Goal: Task Accomplishment & Management: Manage account settings

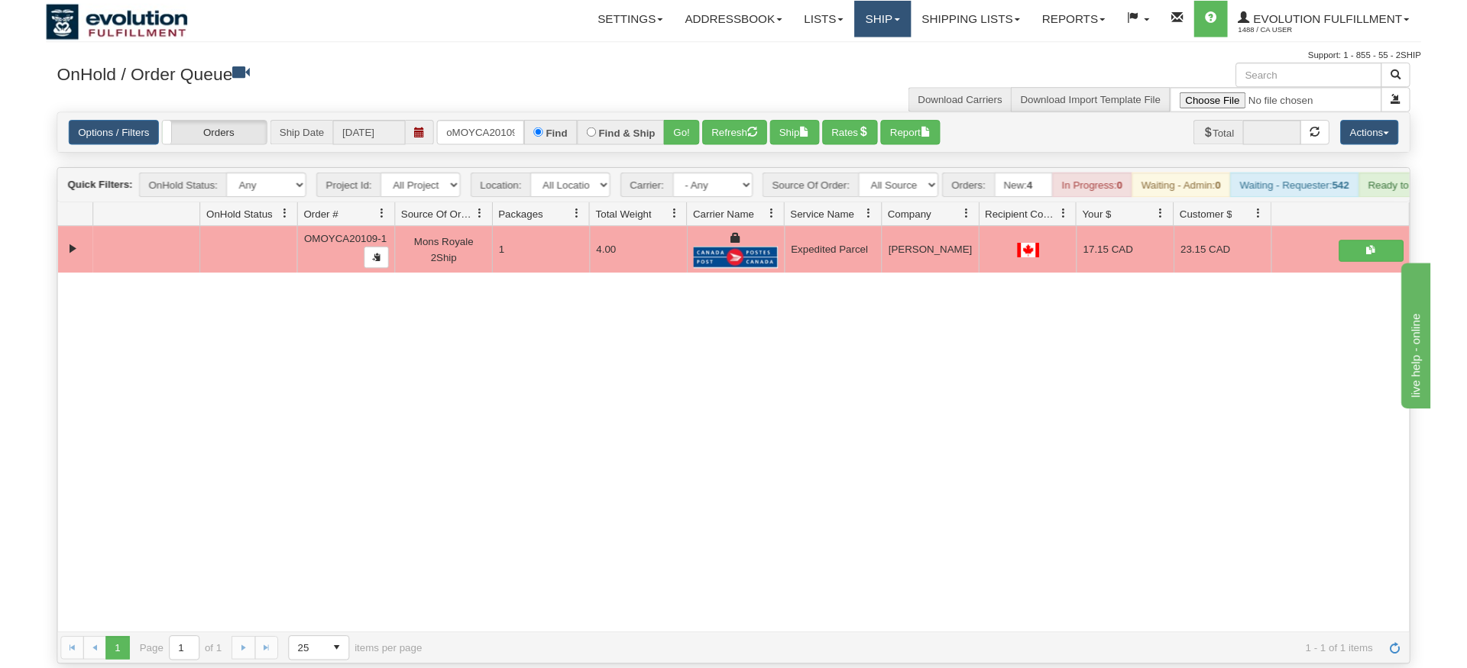
scroll to position [0, 13]
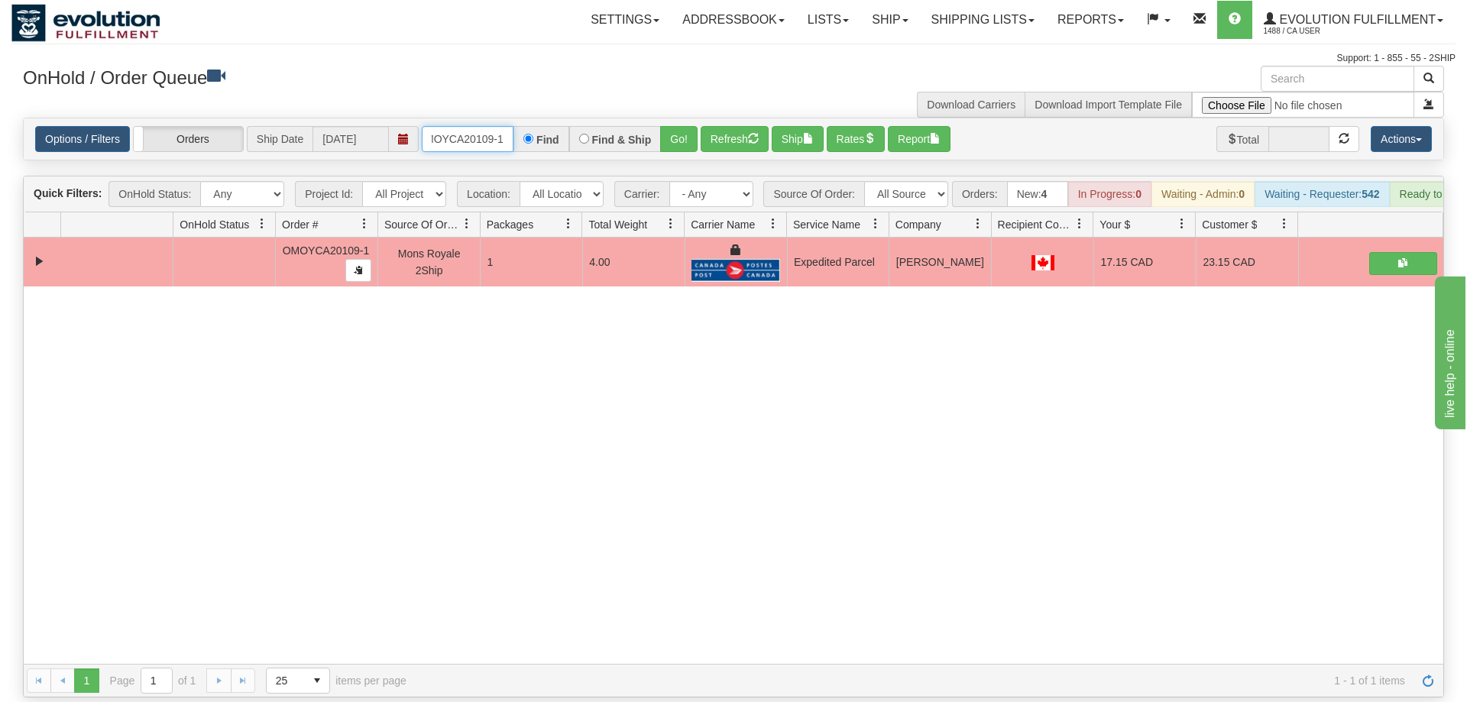
click at [462, 126] on input "oMOYCA20109-1" at bounding box center [468, 139] width 92 height 26
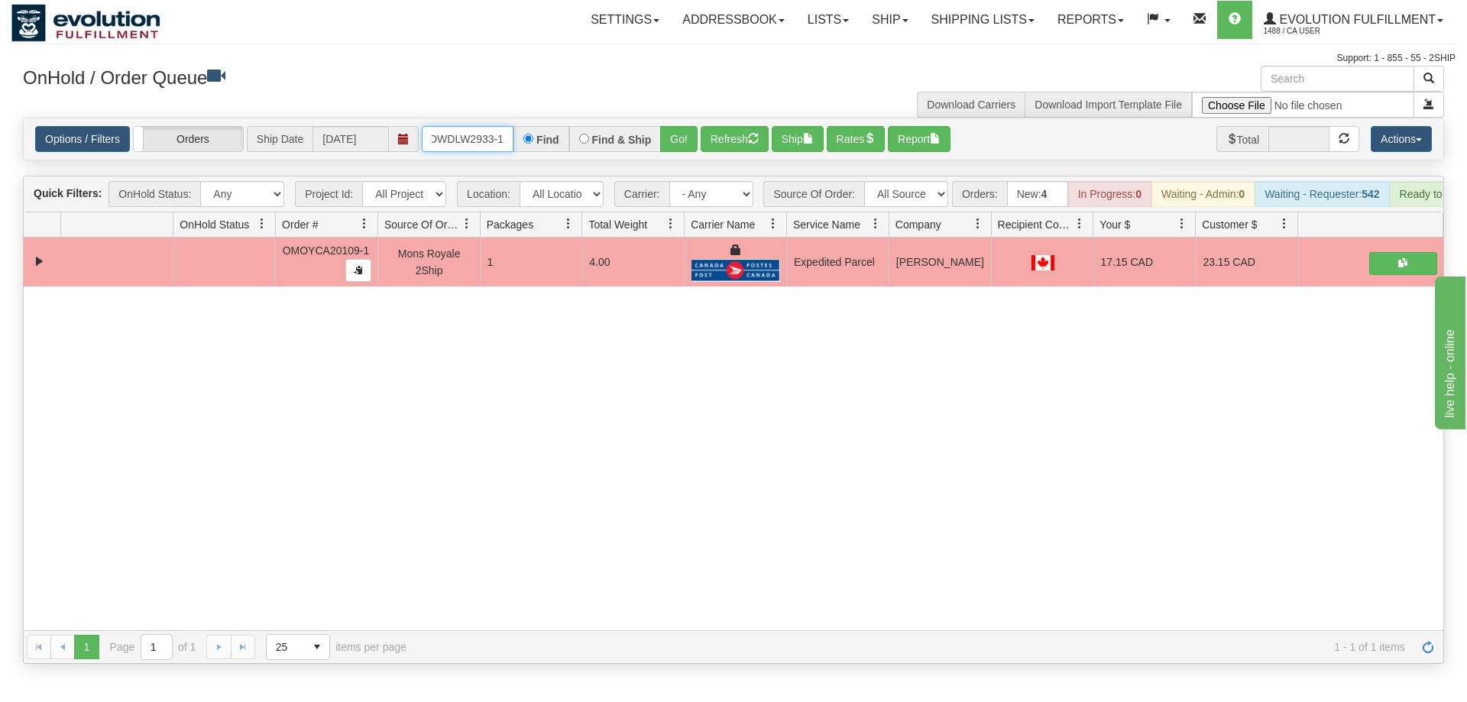
scroll to position [0, 3]
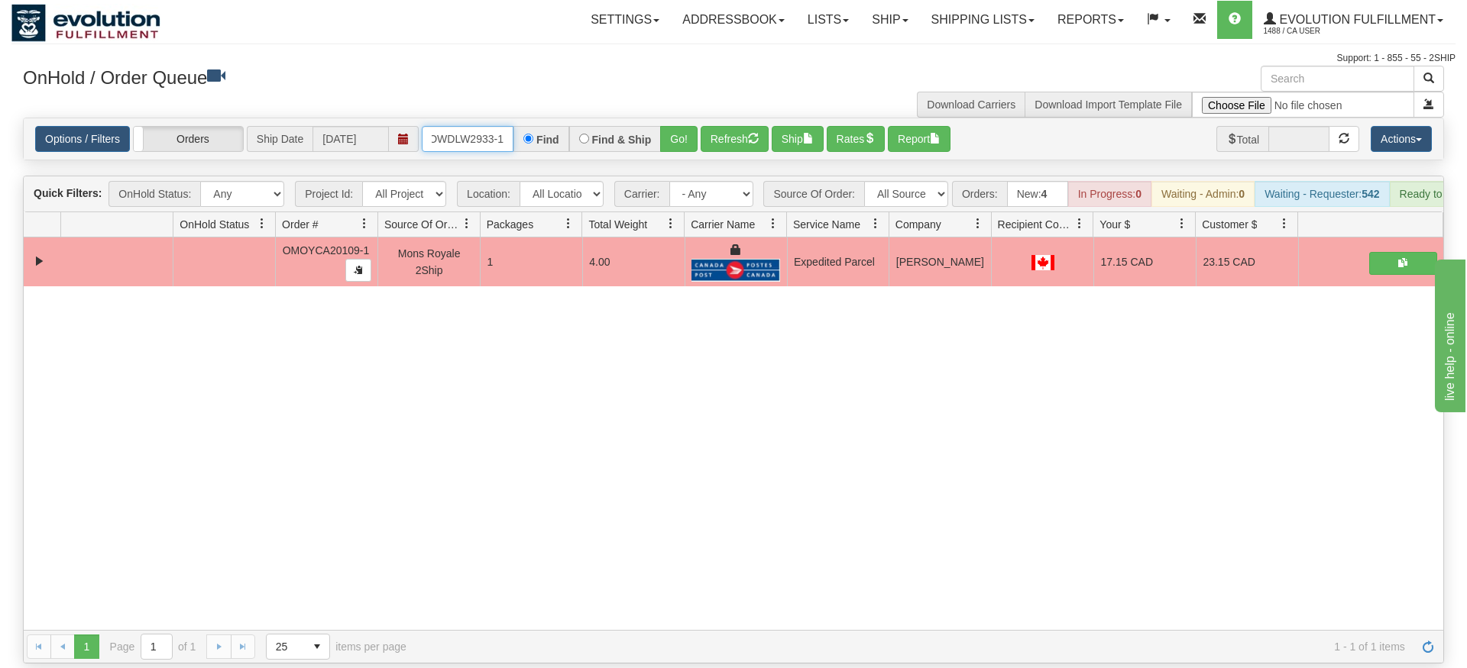
type input "OWDLW2933-1"
click at [659, 137] on div "Options / Filters Group Shipments Orders Ship Date [DATE] OWDLW2933-1 Find Find…" at bounding box center [733, 139] width 1421 height 43
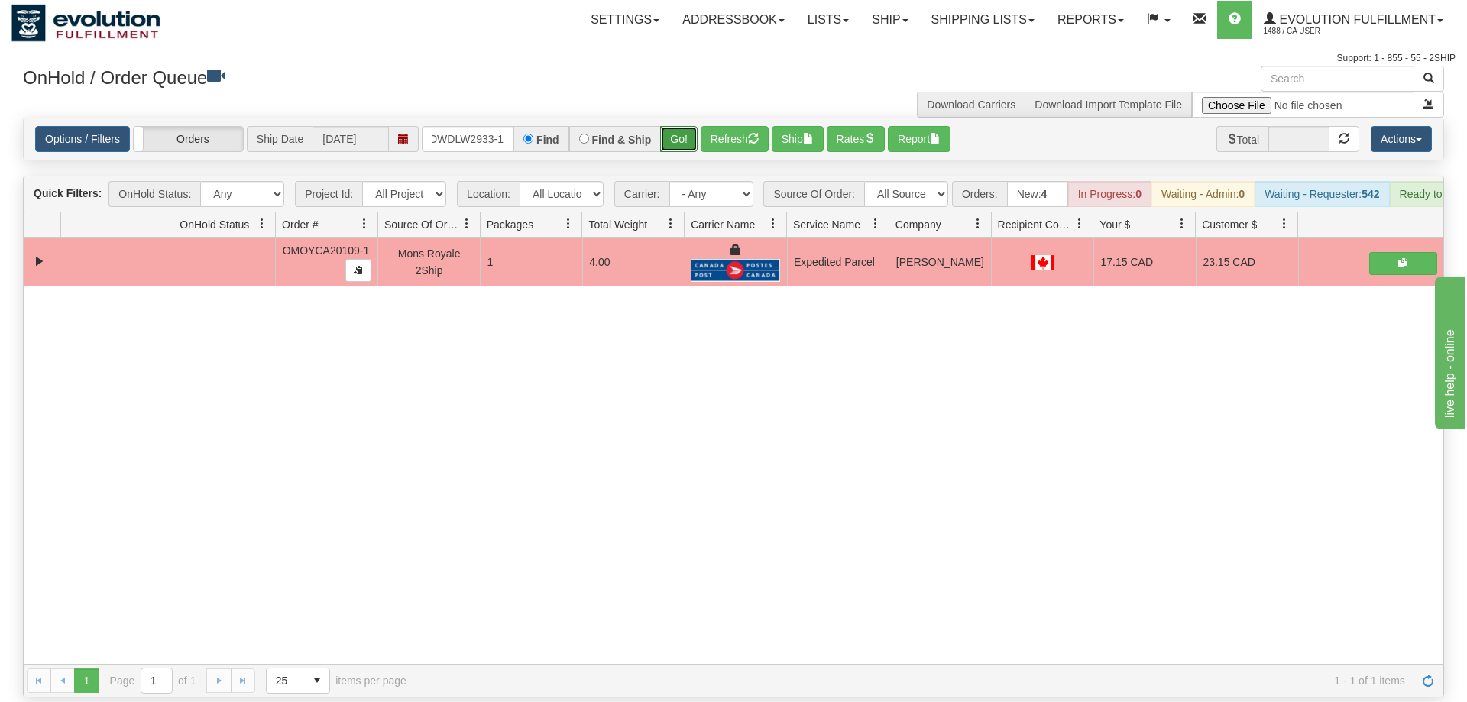
click at [692, 126] on button "Go!" at bounding box center [678, 139] width 37 height 26
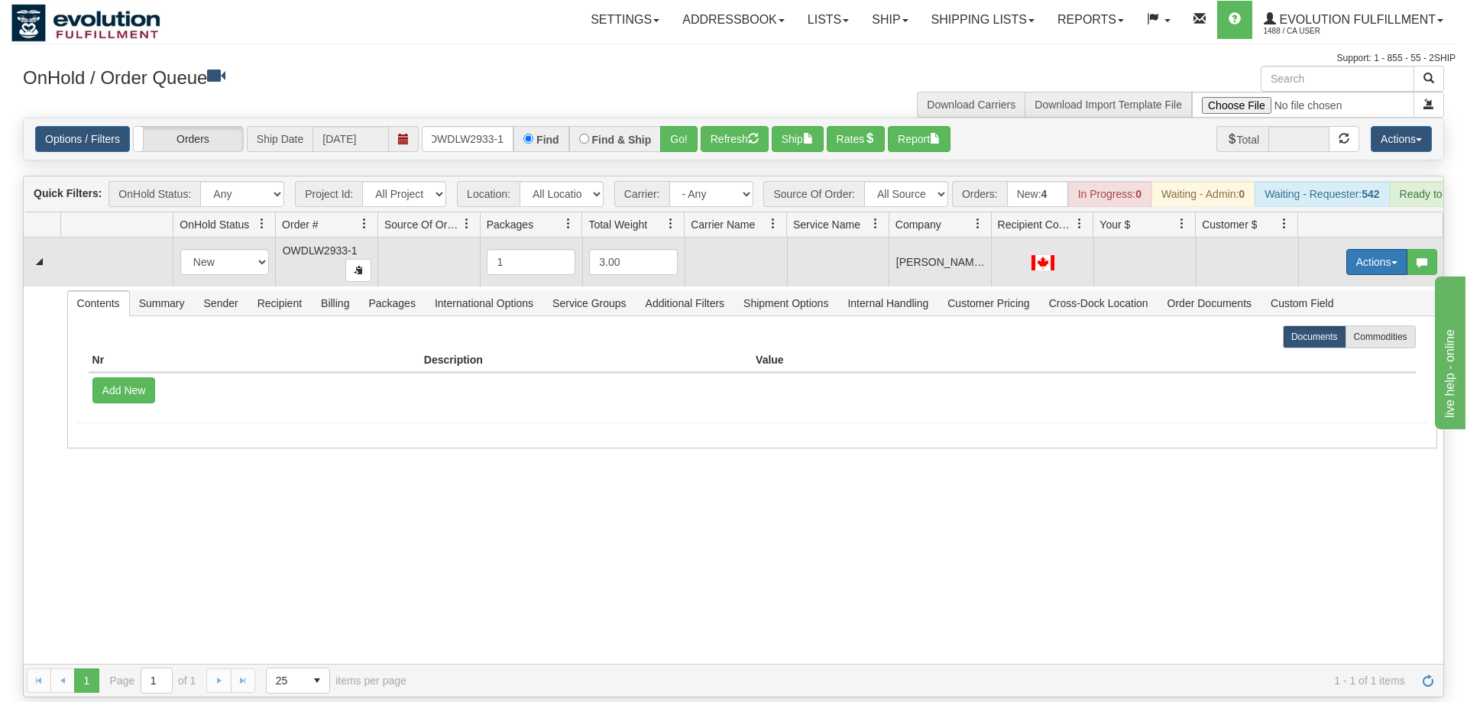
click at [1359, 249] on button "Actions" at bounding box center [1376, 262] width 61 height 26
click at [1337, 325] on span "Rate All Services" at bounding box center [1345, 331] width 92 height 12
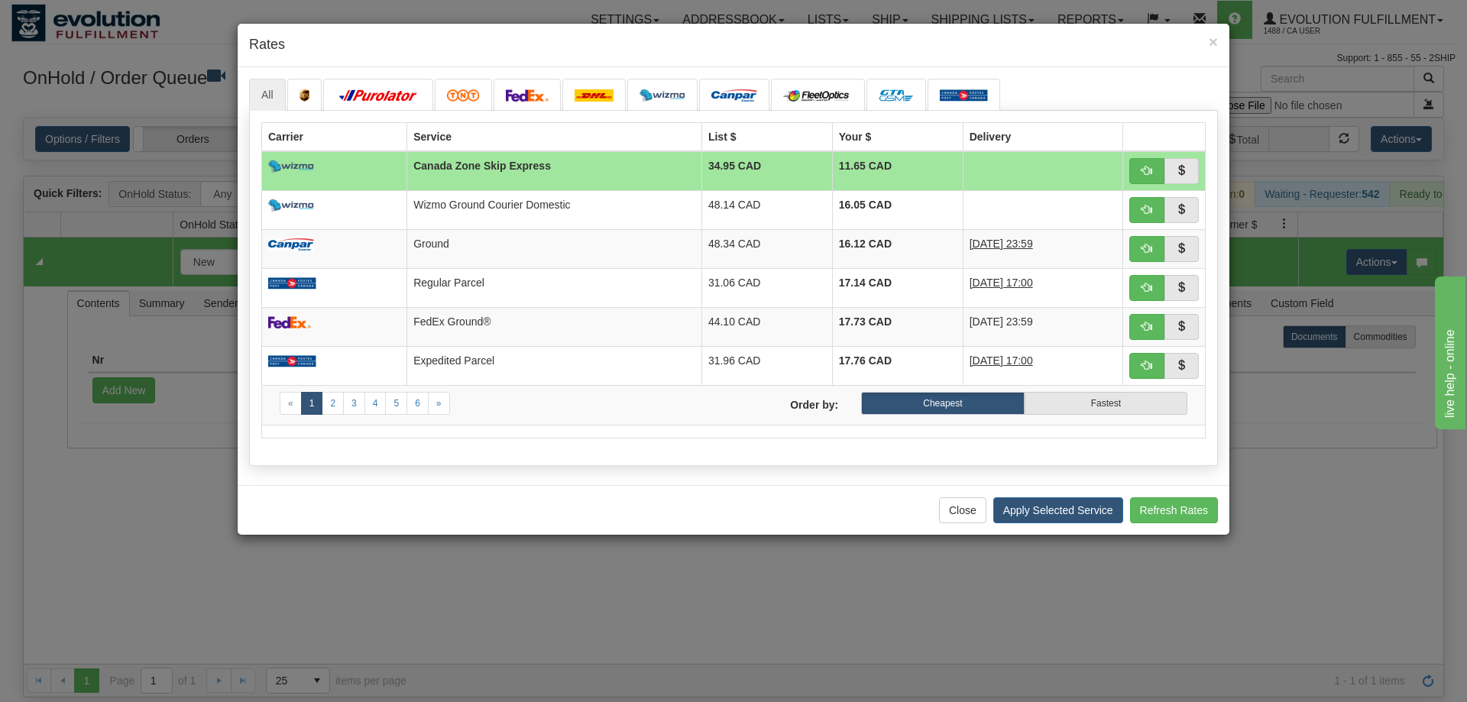
click at [453, 41] on h4 "Rates" at bounding box center [733, 45] width 969 height 20
click at [1150, 324] on span "button" at bounding box center [1146, 326] width 11 height 11
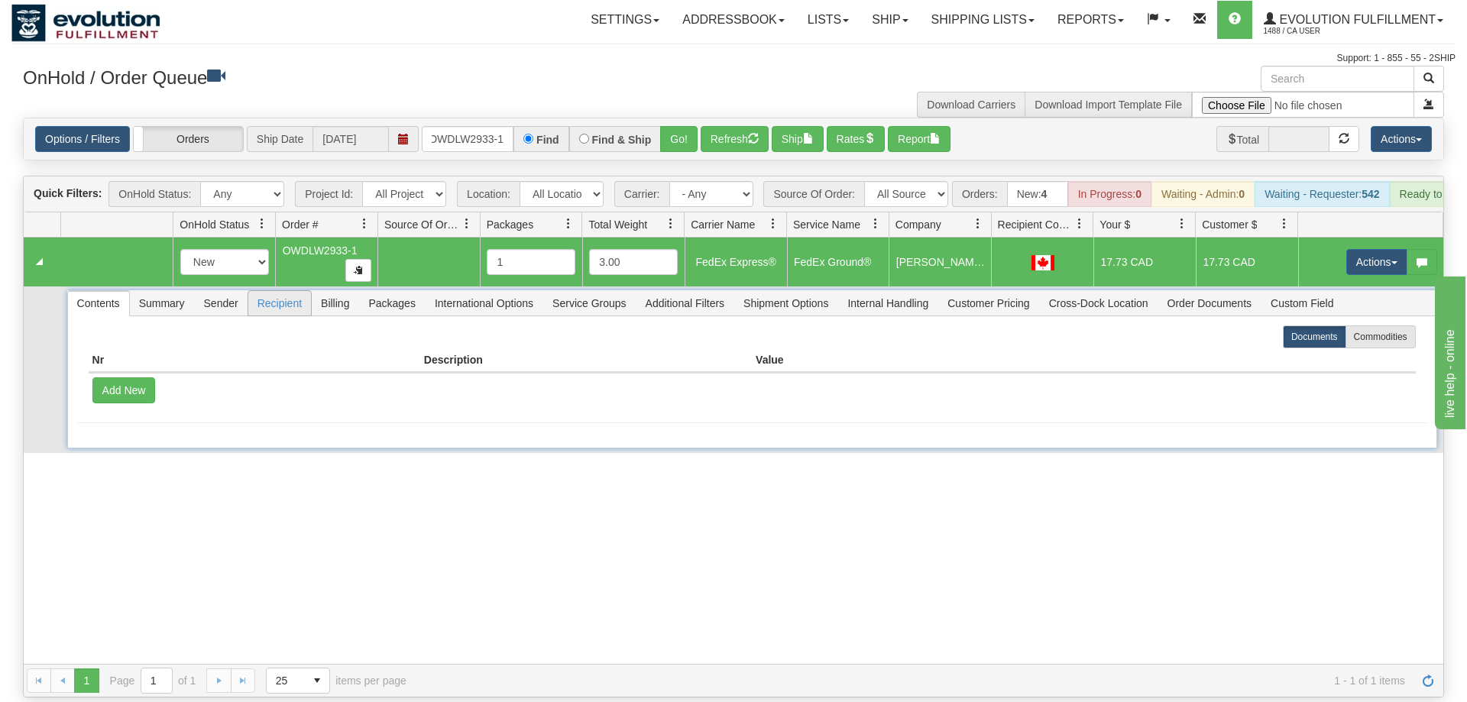
click at [288, 291] on span "Recipient" at bounding box center [279, 303] width 63 height 24
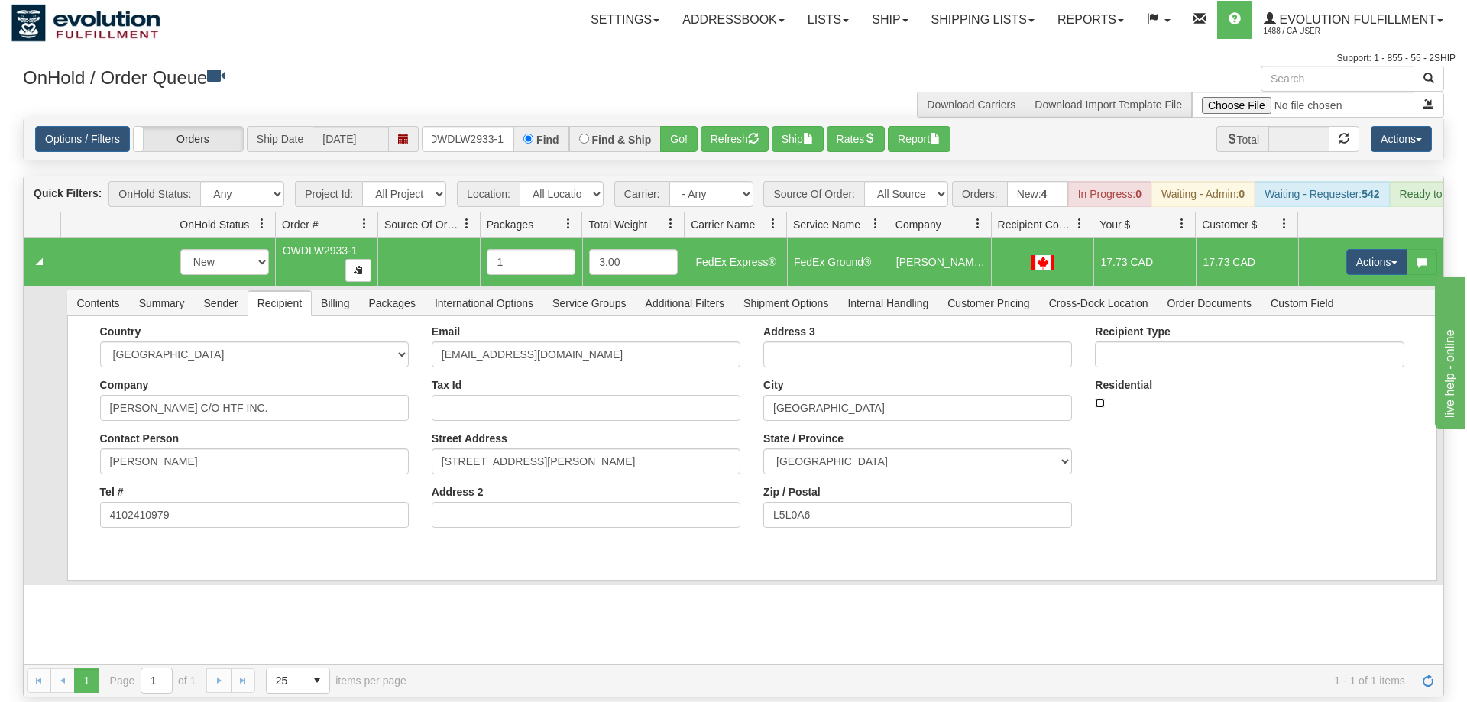
click at [1098, 398] on input "Residential" at bounding box center [1100, 403] width 10 height 10
checkbox input "true"
click at [94, 571] on button "Save" at bounding box center [99, 584] width 44 height 26
click at [1361, 249] on button "Actions" at bounding box center [1376, 262] width 61 height 26
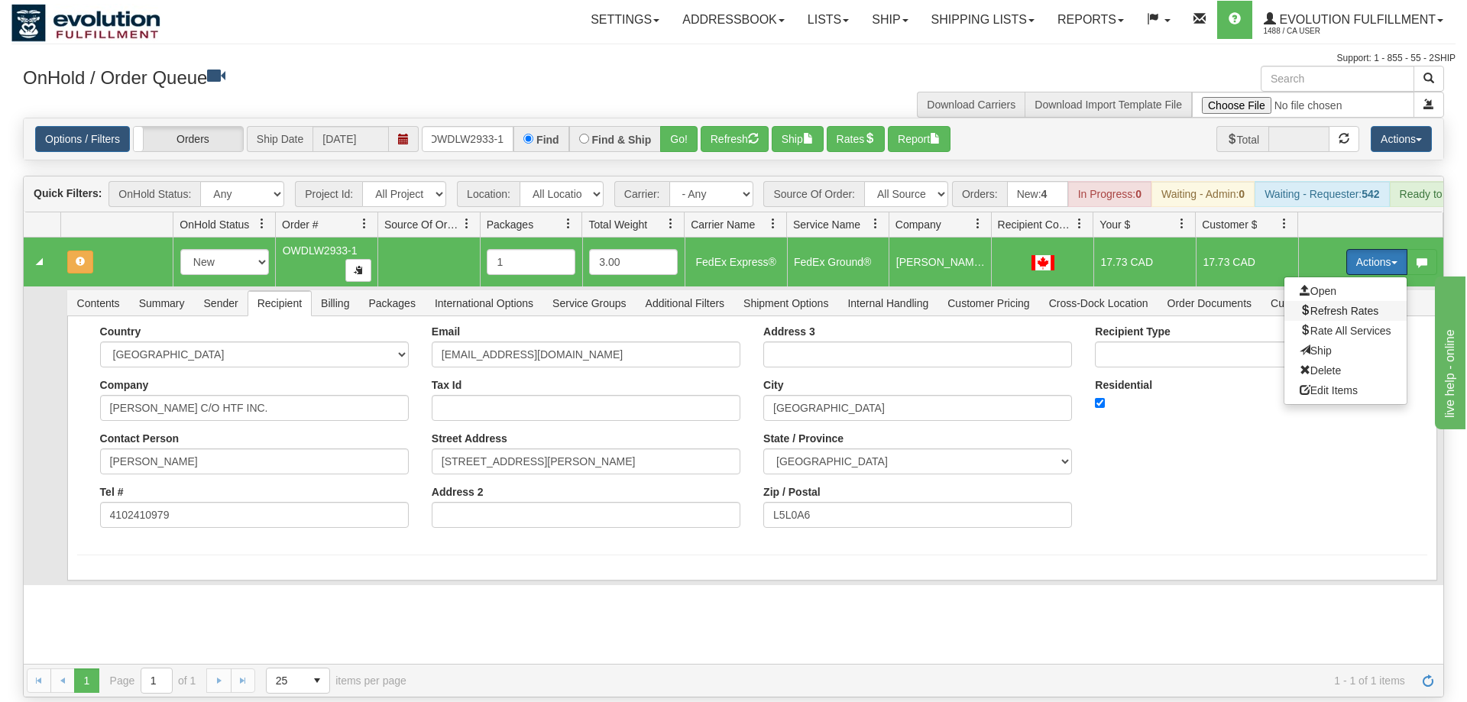
click at [1335, 305] on span "Refresh Rates" at bounding box center [1338, 311] width 79 height 12
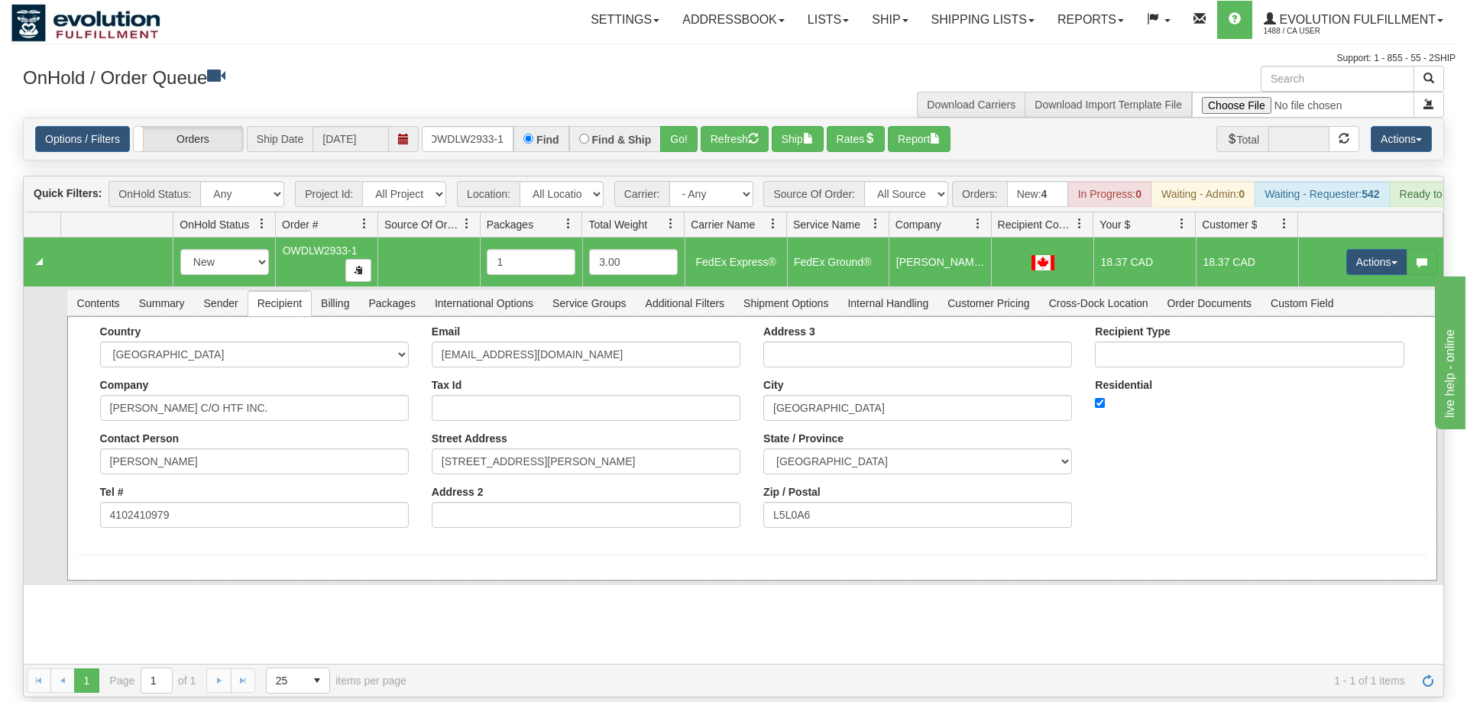
click at [1216, 514] on div "Country [GEOGRAPHIC_DATA] [GEOGRAPHIC_DATA] [GEOGRAPHIC_DATA] [GEOGRAPHIC_DATA]…" at bounding box center [752, 432] width 1350 height 214
click at [157, 291] on span "Summary" at bounding box center [162, 303] width 64 height 24
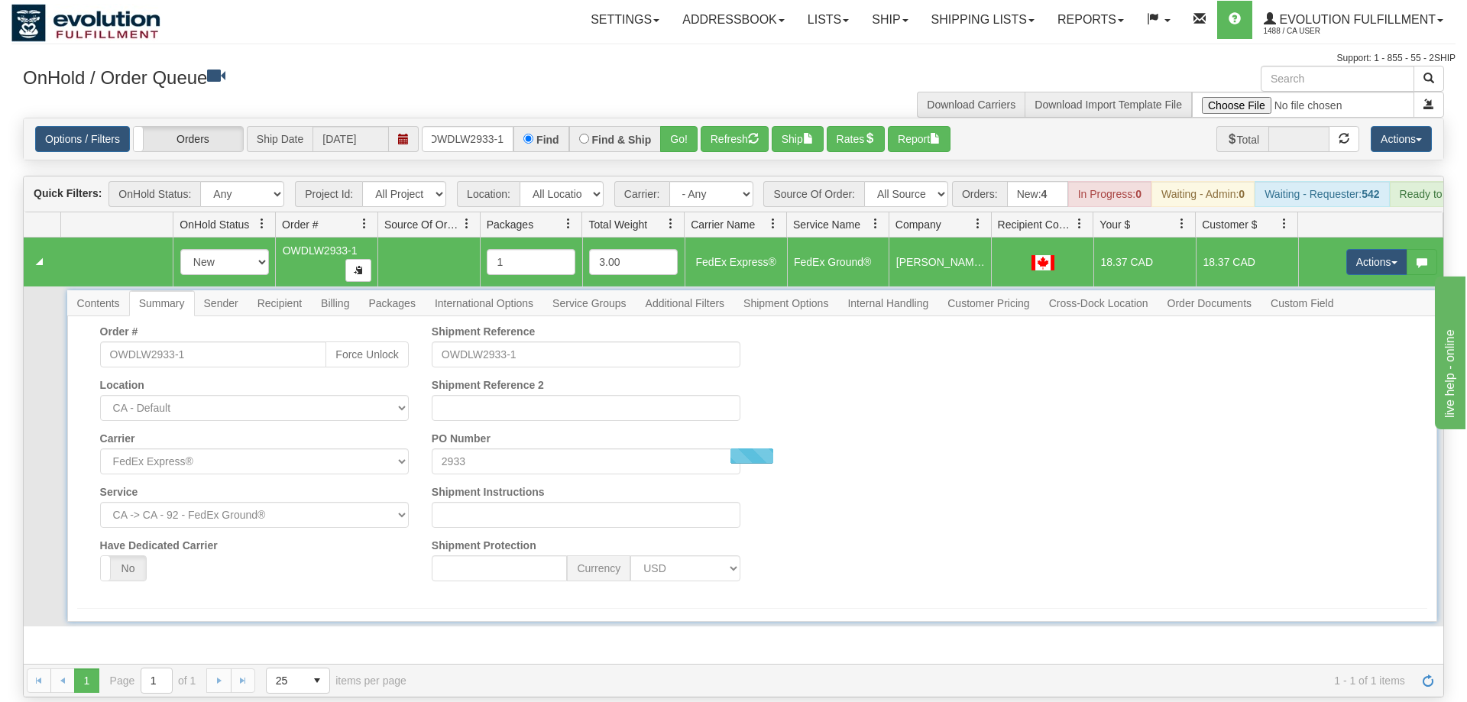
click at [91, 291] on span "Contents" at bounding box center [98, 303] width 61 height 24
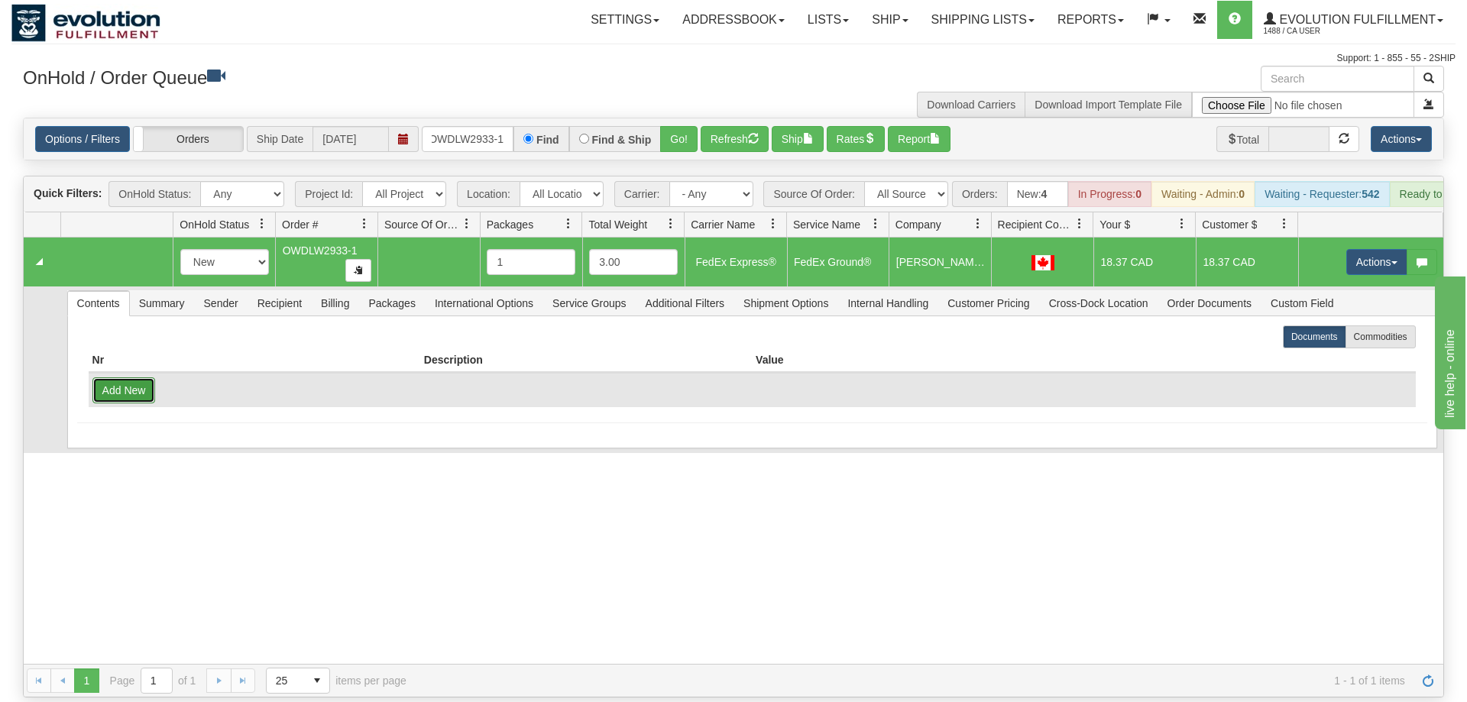
click at [142, 377] on button "Add New" at bounding box center [123, 390] width 63 height 26
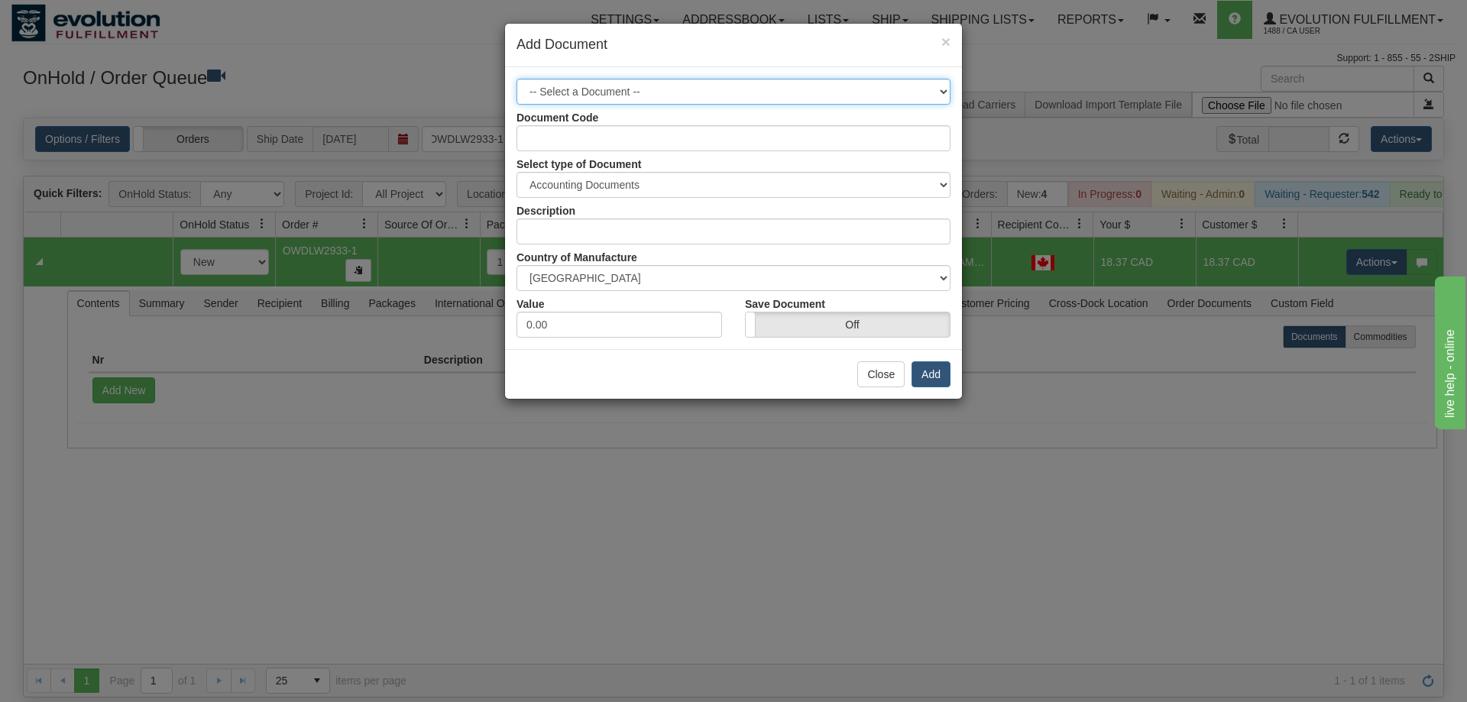
click at [516, 79] on select "-- Select a Document --" at bounding box center [733, 92] width 434 height 26
click at [932, 95] on select "-- Select a Document --" at bounding box center [733, 92] width 434 height 26
click at [942, 34] on span "×" at bounding box center [945, 42] width 9 height 18
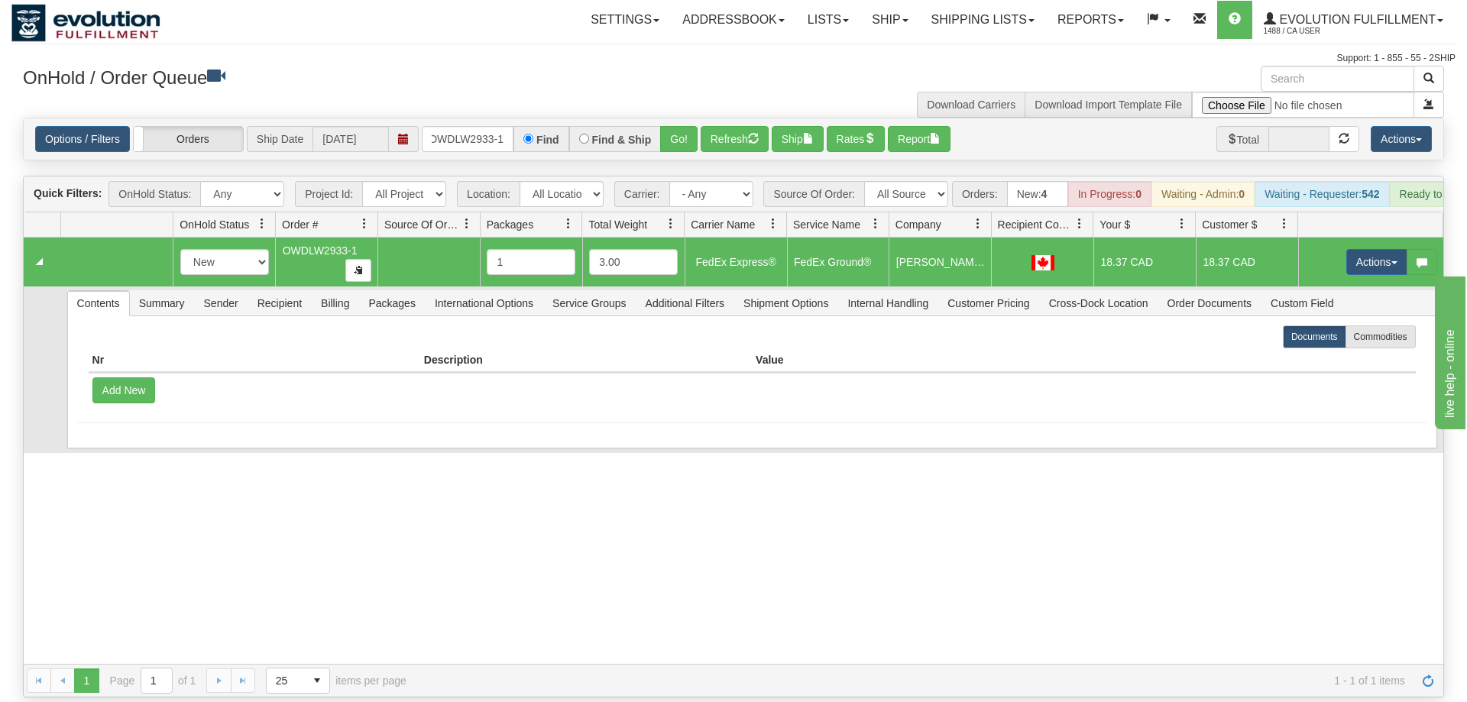
click at [220, 286] on td "Contents Summary Sender Recipient Billing Packages International Options Servic…" at bounding box center [751, 369] width 1383 height 167
click at [220, 291] on span "Sender" at bounding box center [221, 303] width 53 height 24
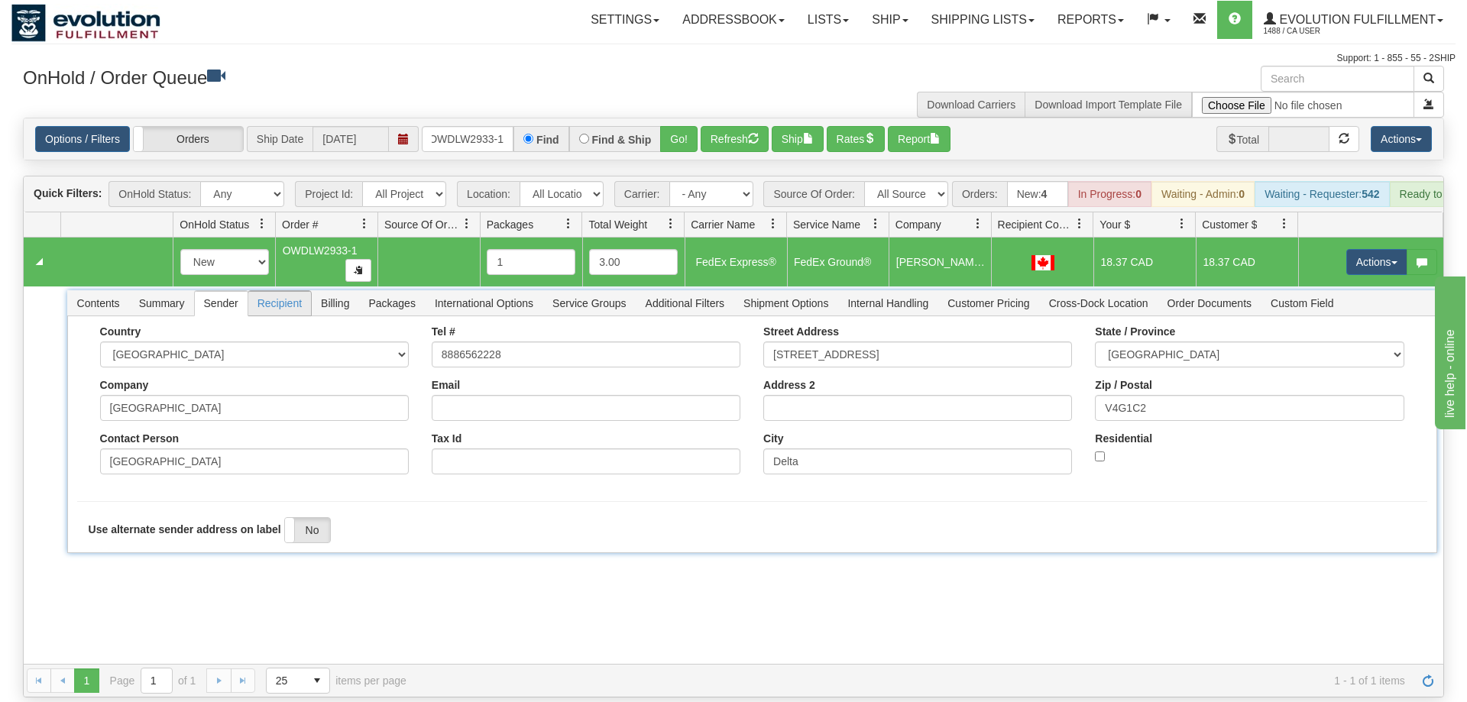
click at [278, 291] on span "Recipient" at bounding box center [279, 303] width 63 height 24
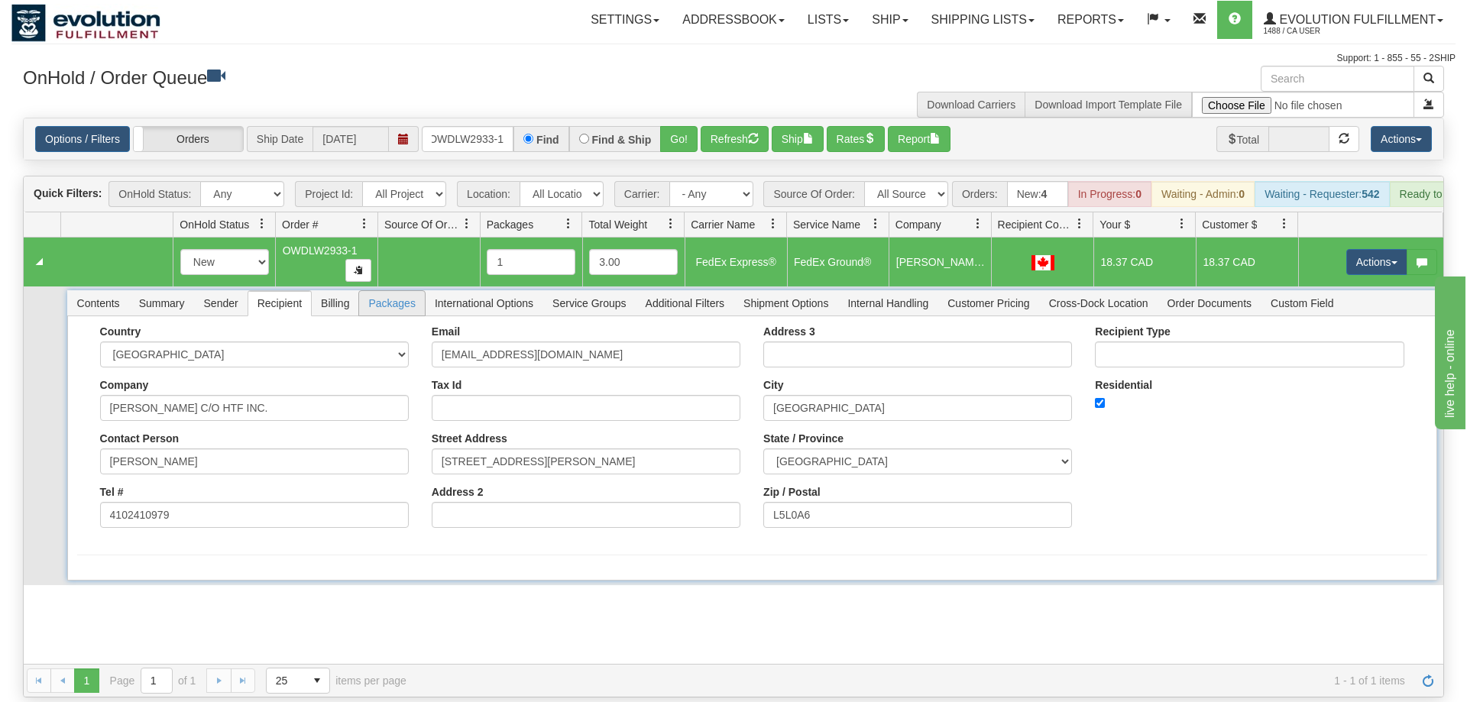
click at [364, 291] on span "Packages" at bounding box center [391, 303] width 65 height 24
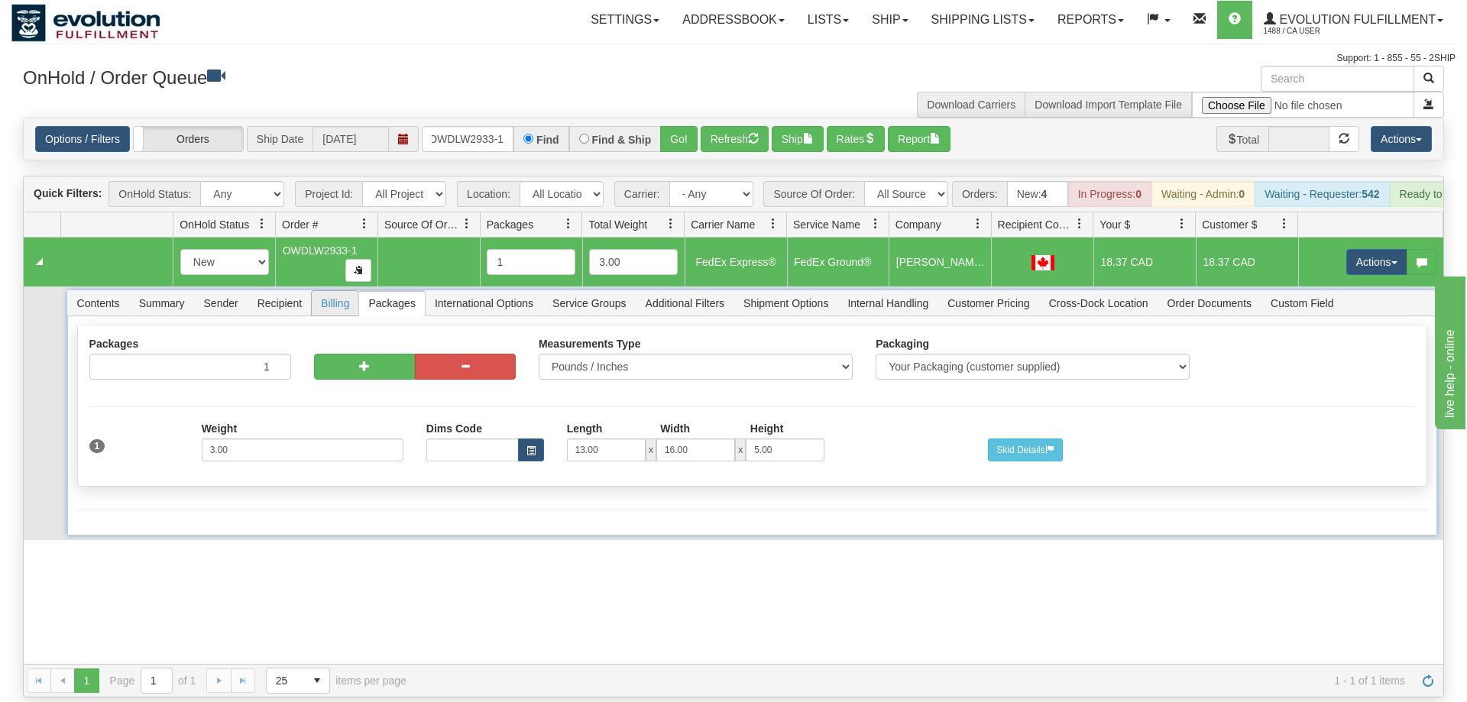
click at [339, 291] on span "Billing" at bounding box center [335, 303] width 47 height 24
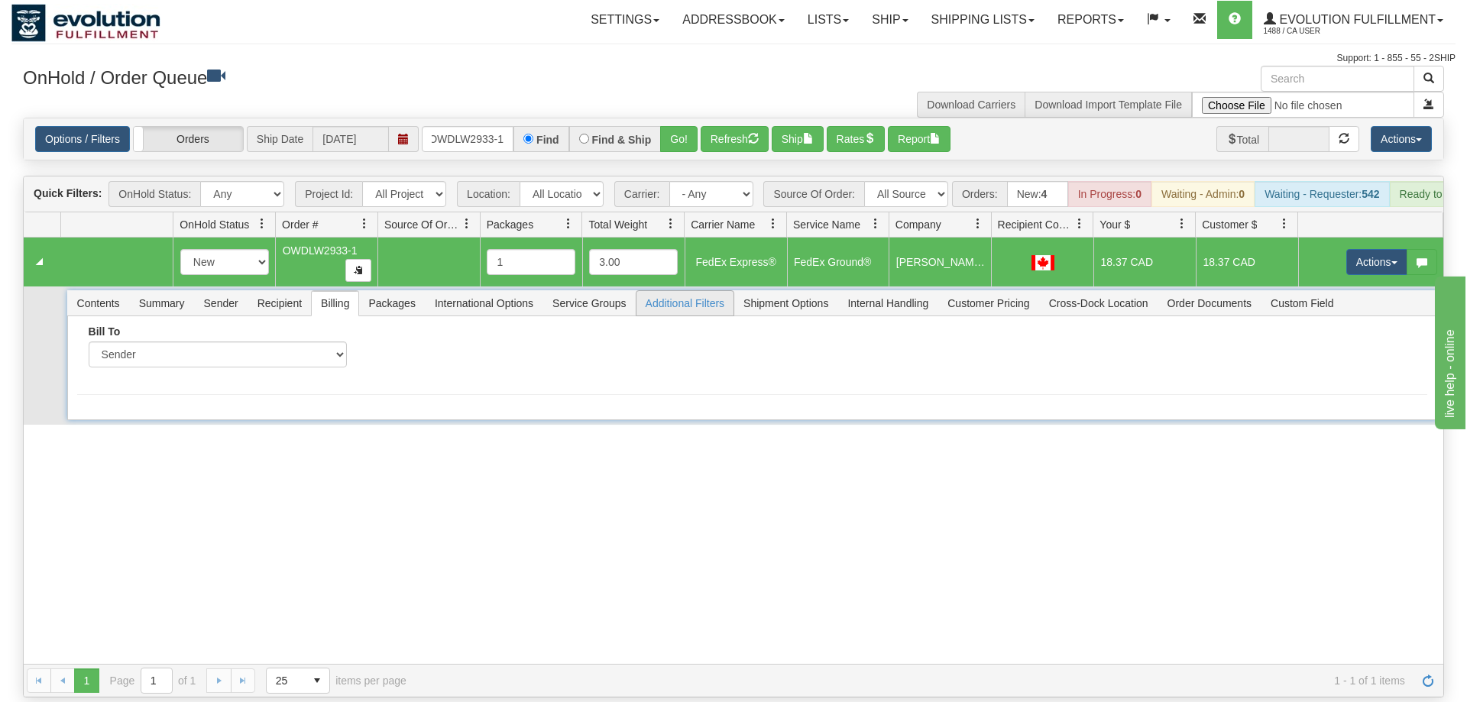
click at [697, 291] on span "Additional Filters" at bounding box center [685, 303] width 98 height 24
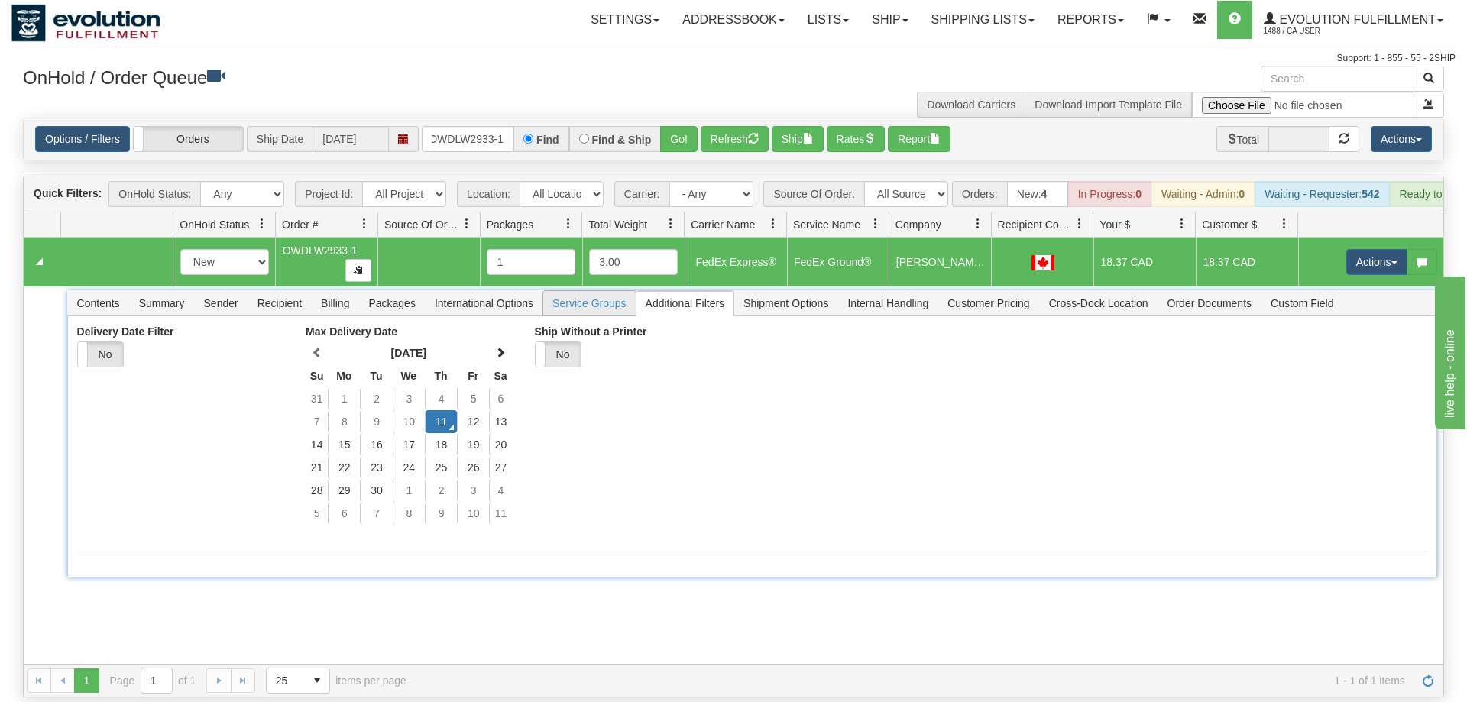
click at [583, 291] on span "Service Groups" at bounding box center [589, 303] width 92 height 24
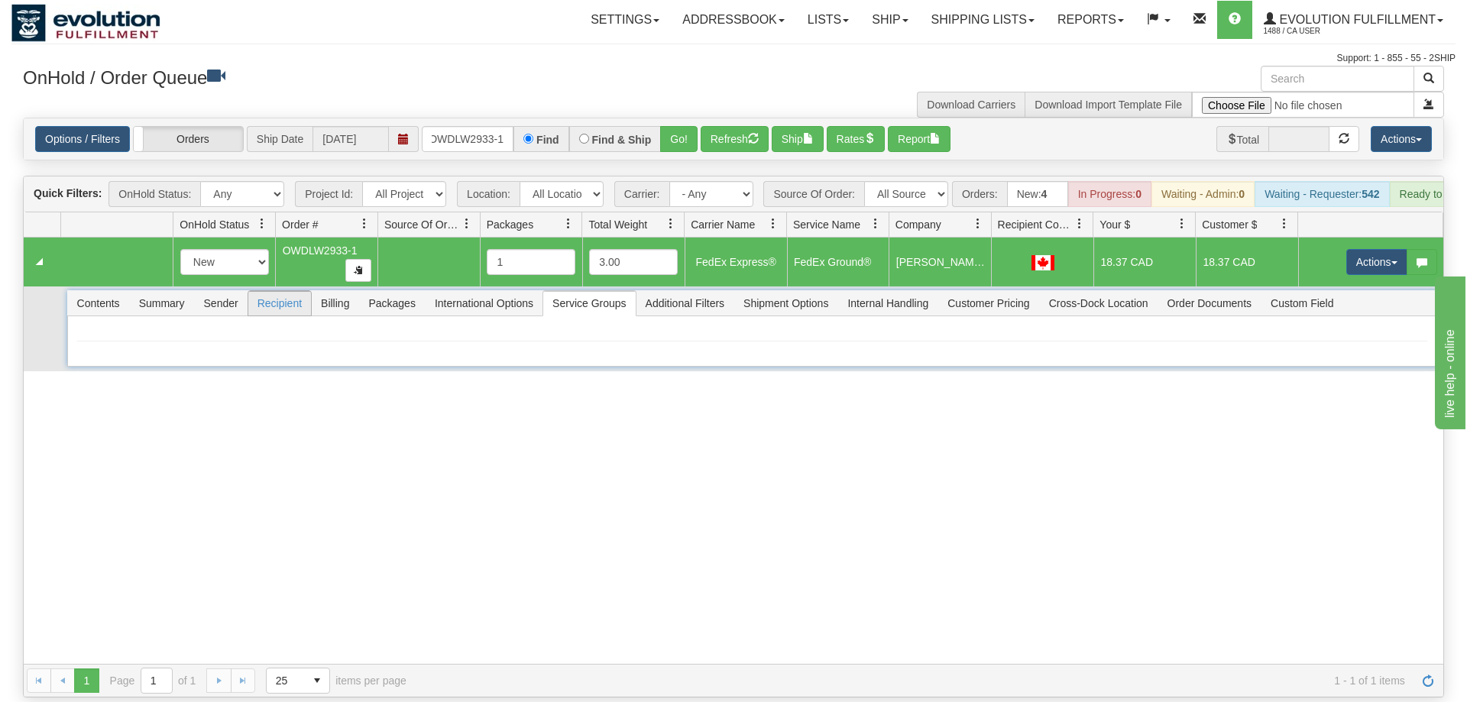
click at [283, 291] on span "Recipient" at bounding box center [279, 303] width 63 height 24
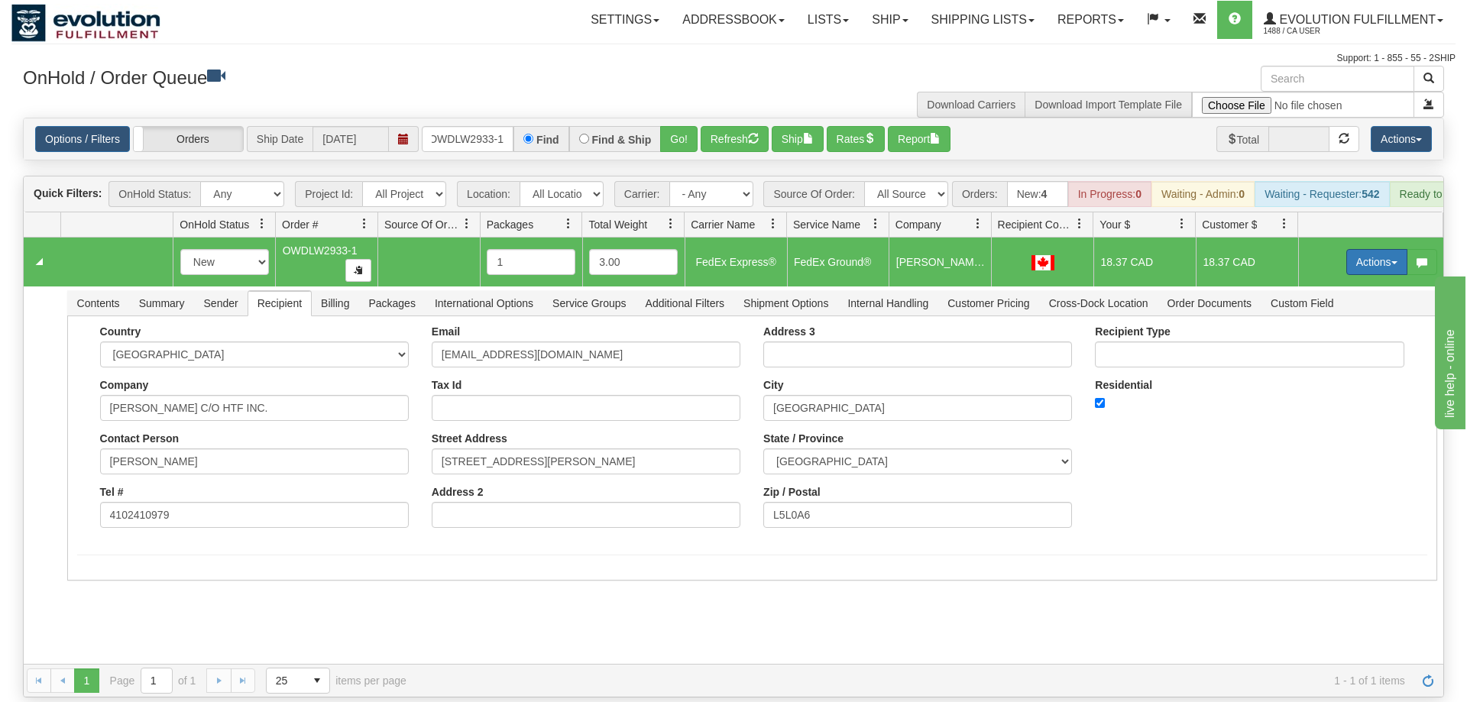
click at [1366, 251] on button "Actions" at bounding box center [1376, 262] width 61 height 26
click at [1325, 344] on span "Ship" at bounding box center [1315, 350] width 32 height 12
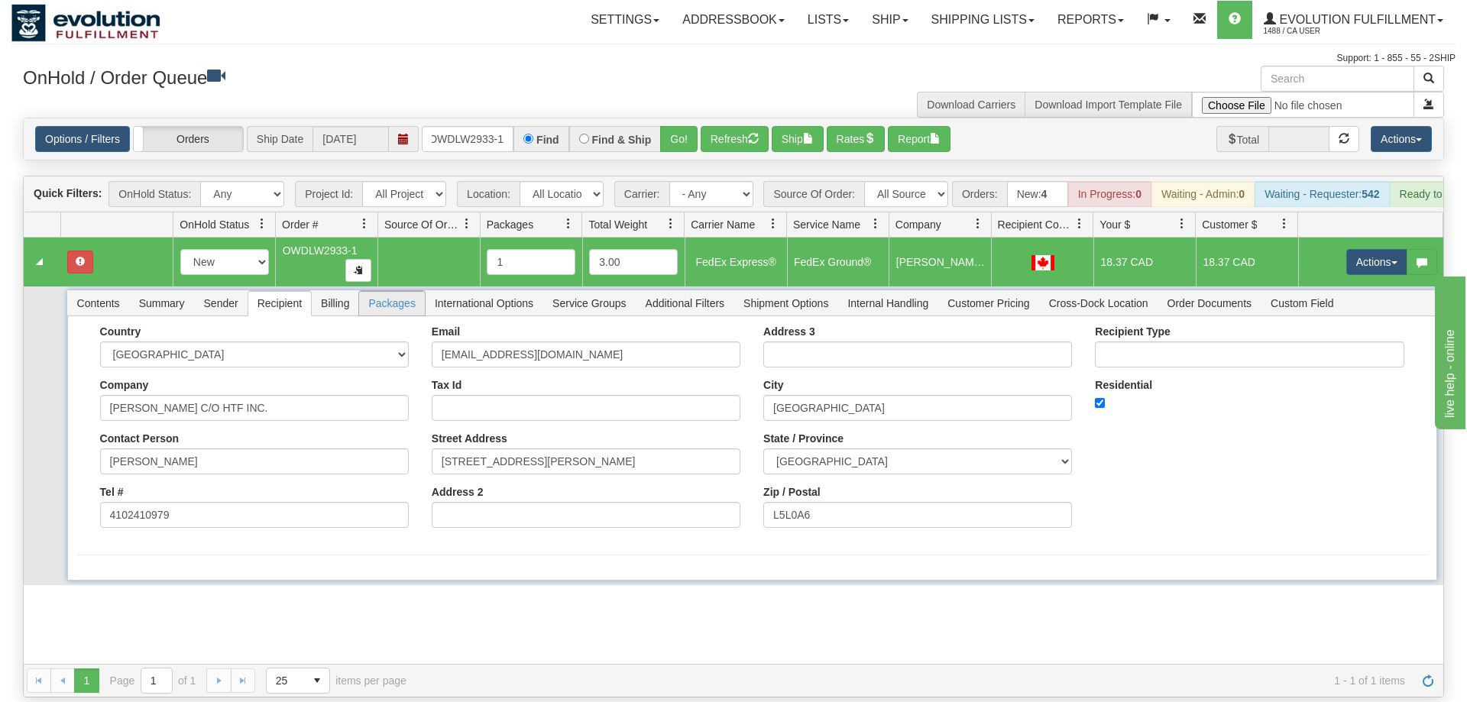
click at [399, 291] on span "Packages" at bounding box center [391, 303] width 65 height 24
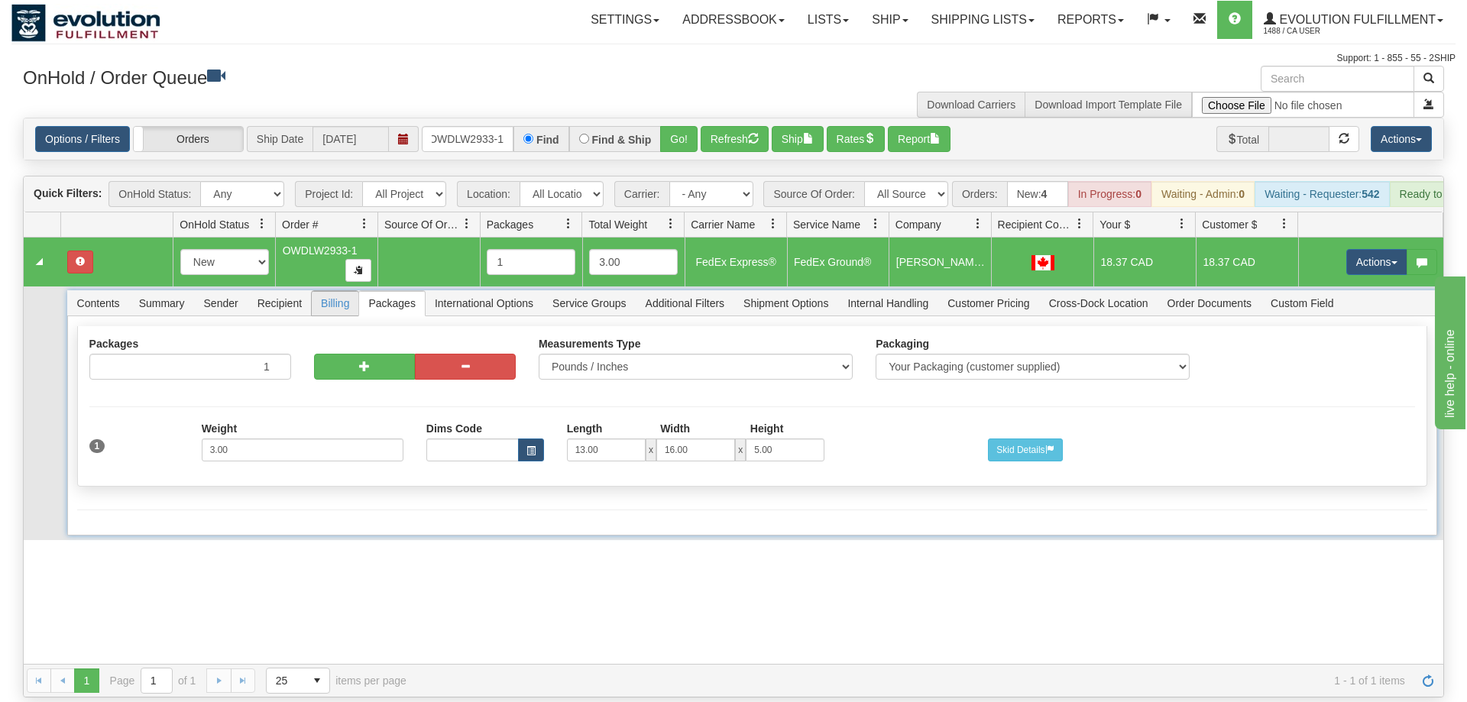
click at [351, 291] on span "Billing" at bounding box center [335, 303] width 47 height 24
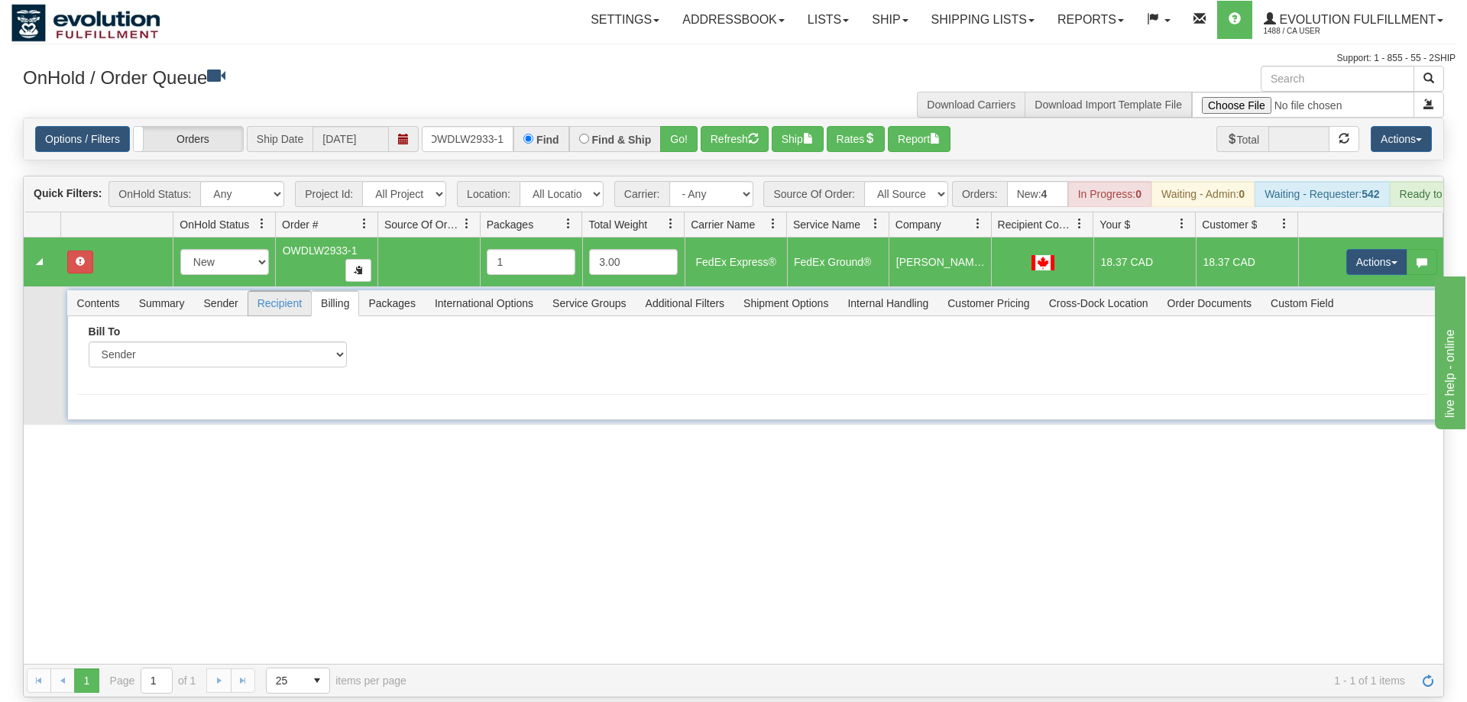
click at [273, 291] on span "Recipient" at bounding box center [279, 303] width 63 height 24
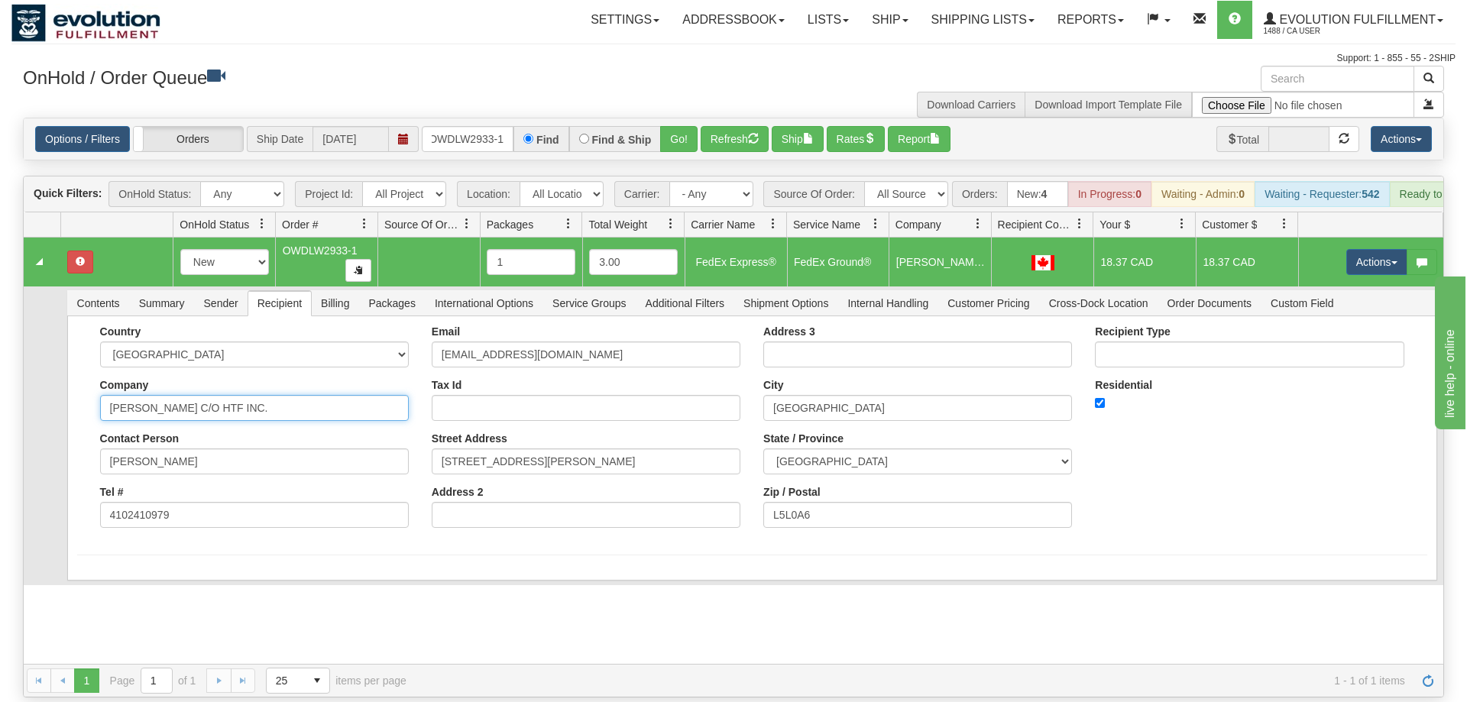
click at [290, 395] on input "[PERSON_NAME] C/O HTF INC." at bounding box center [254, 408] width 309 height 26
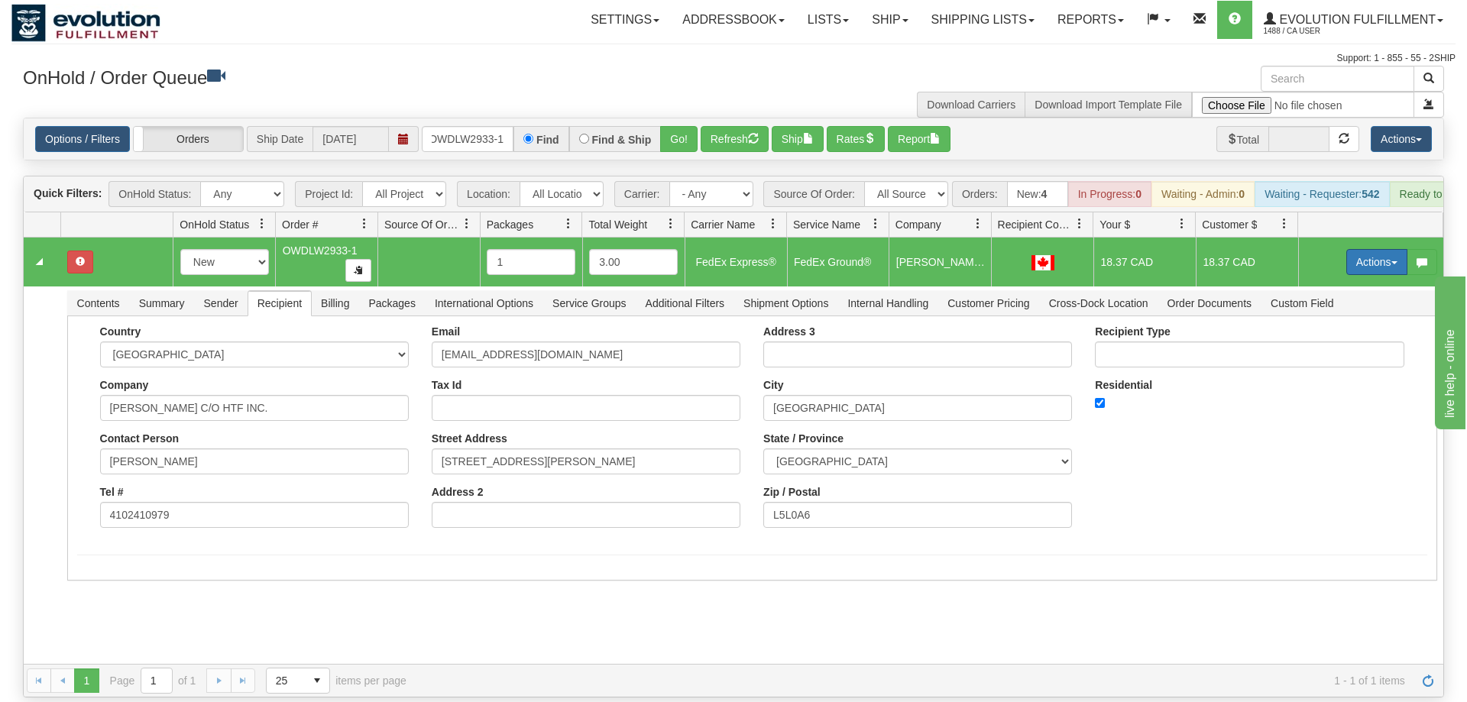
click at [1395, 249] on button "Actions" at bounding box center [1376, 262] width 61 height 26
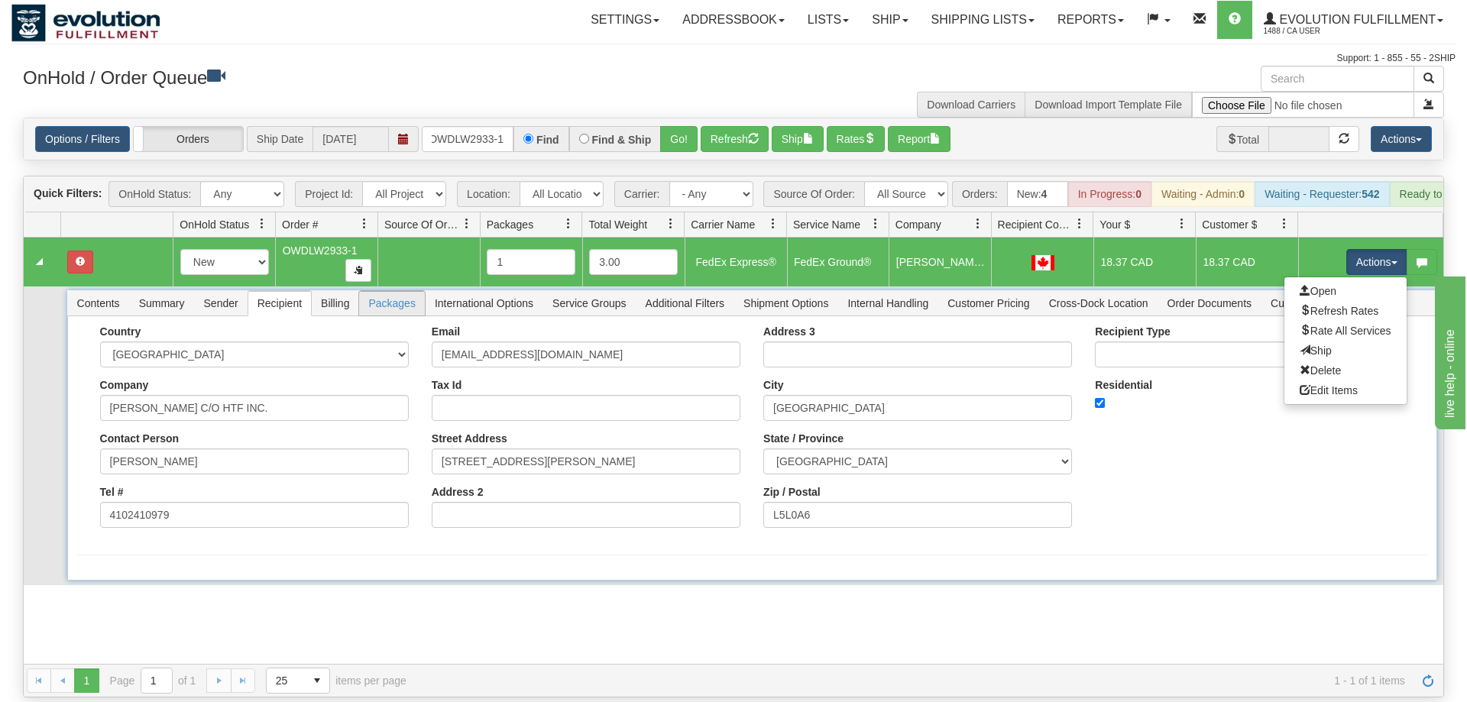
click at [383, 291] on span "Packages" at bounding box center [391, 303] width 65 height 24
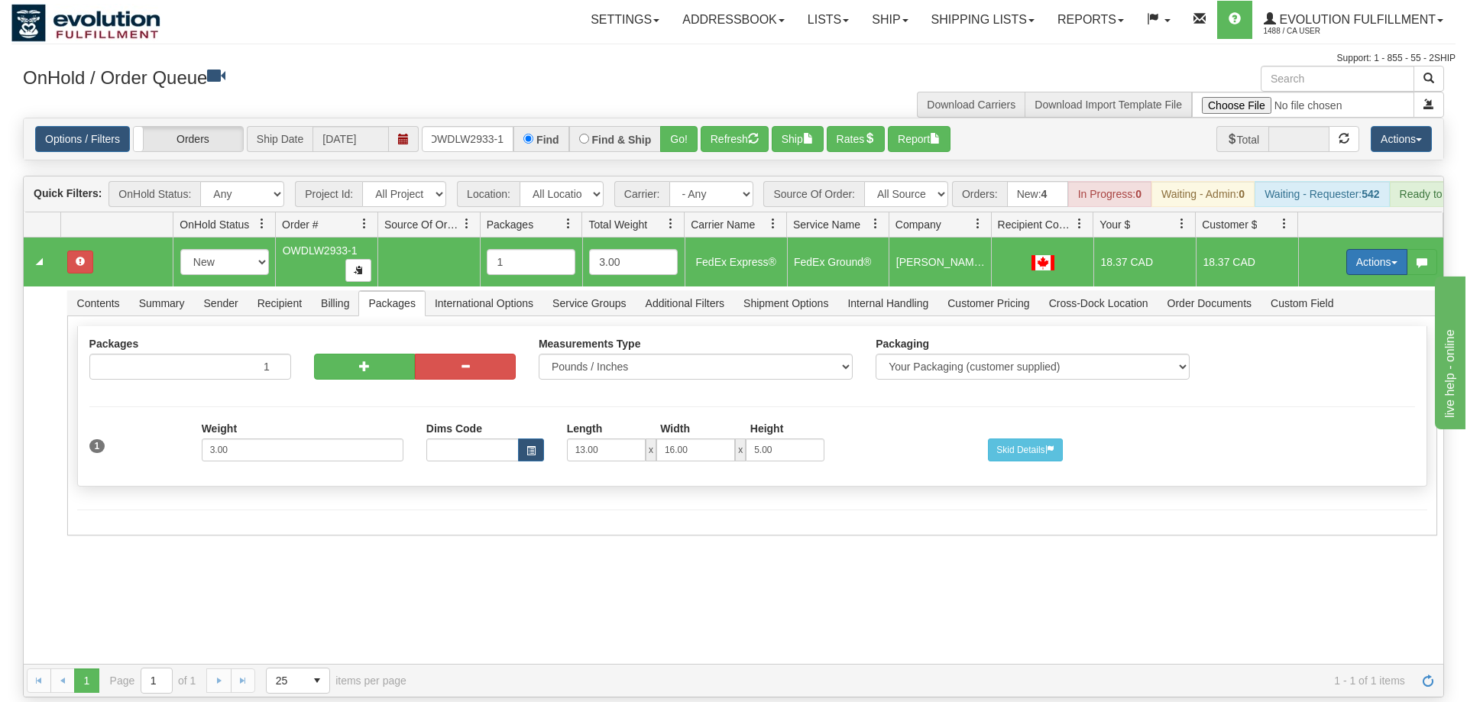
click at [1388, 249] on button "Actions" at bounding box center [1376, 262] width 61 height 26
click at [1334, 281] on link "Open" at bounding box center [1345, 291] width 122 height 20
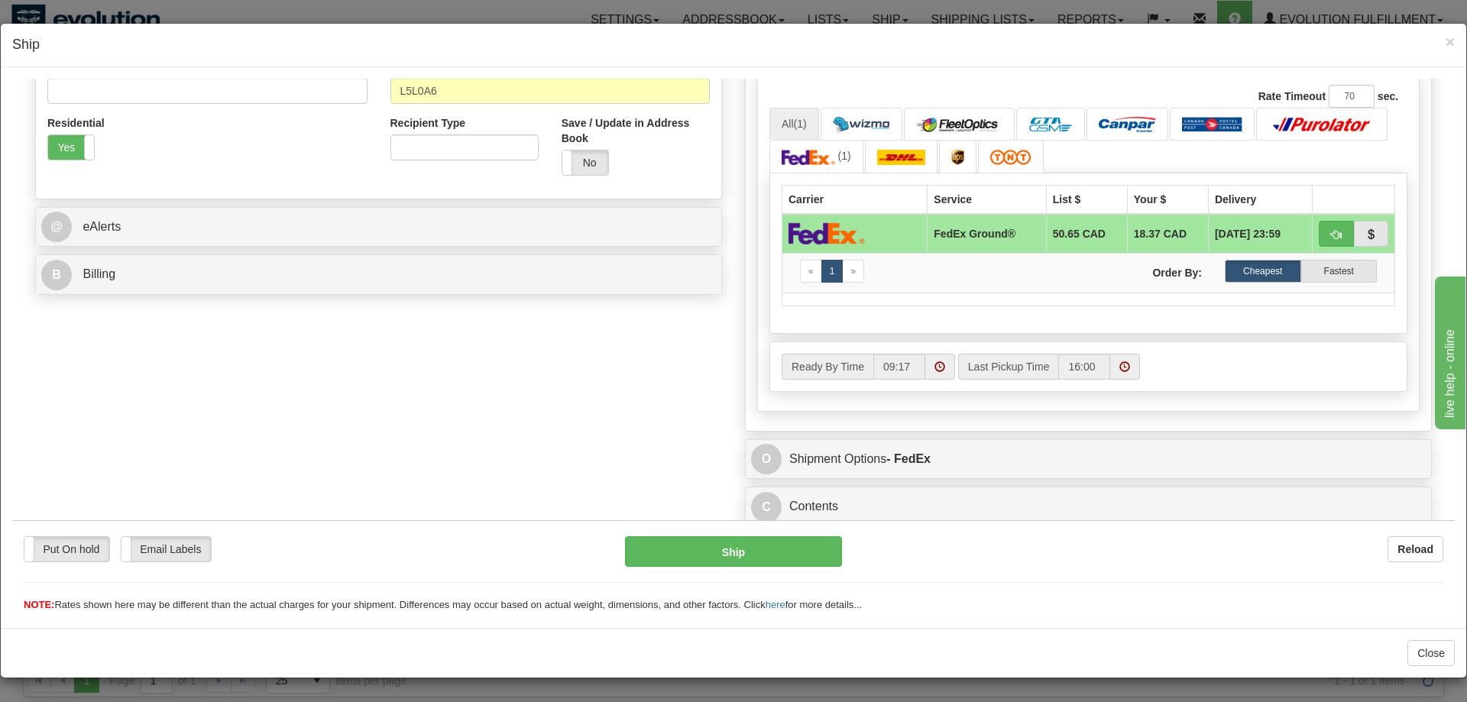
scroll to position [496, 0]
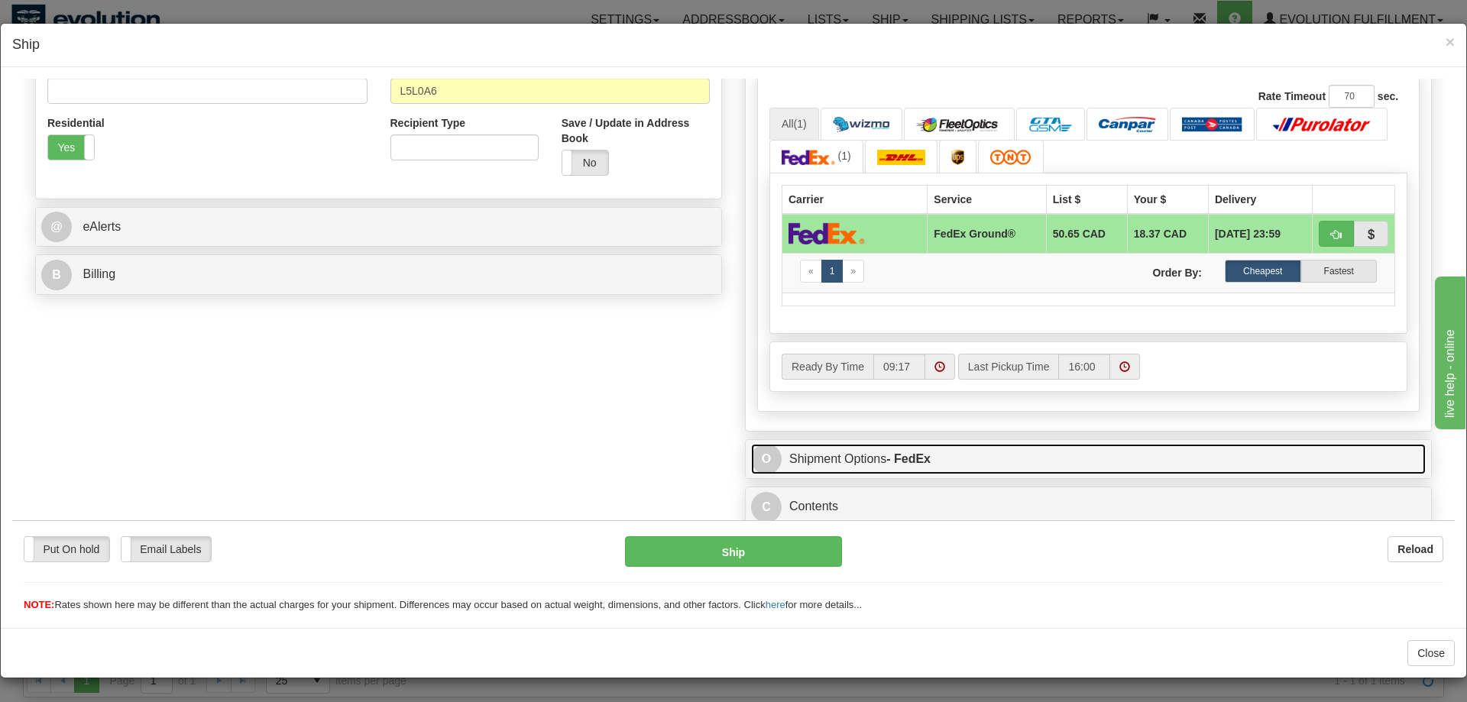
click at [784, 471] on link "O Shipment Options - FedEx" at bounding box center [1088, 458] width 674 height 31
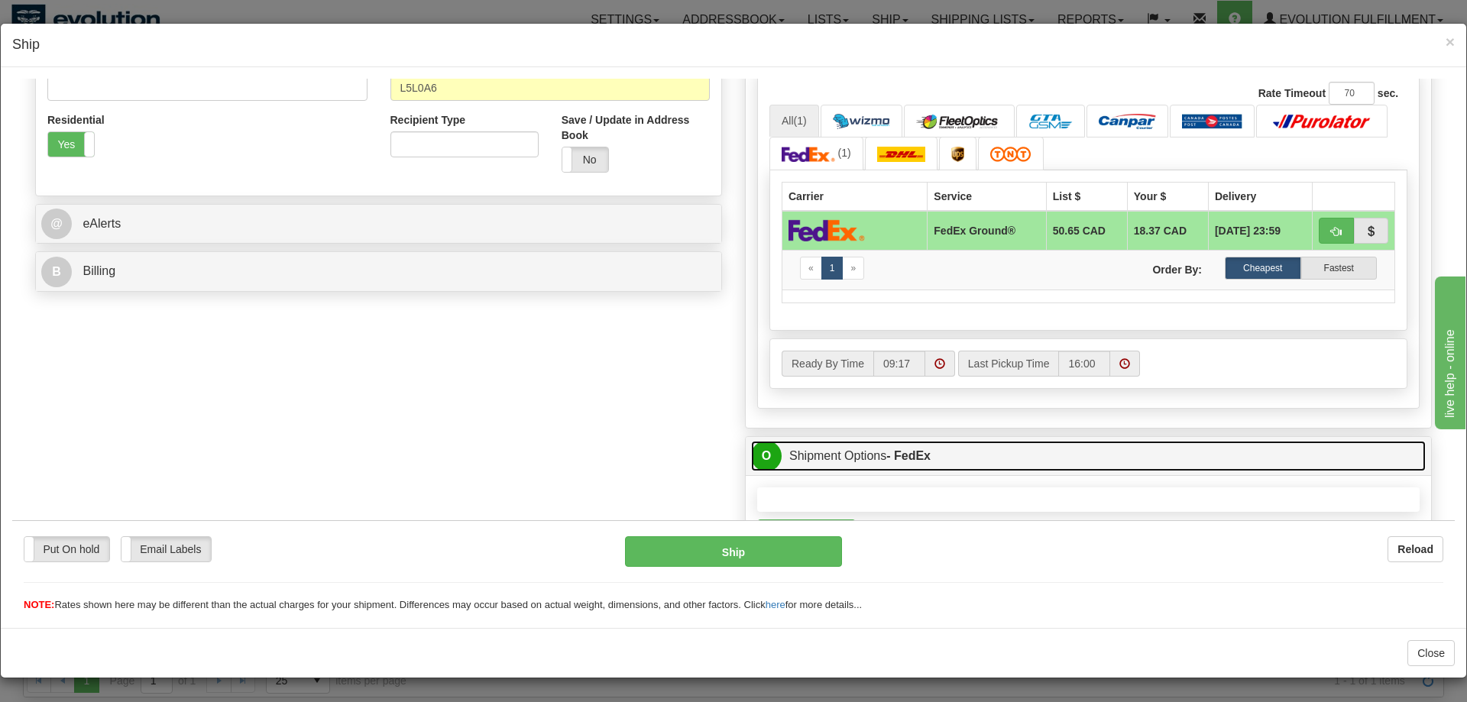
scroll to position [773, 0]
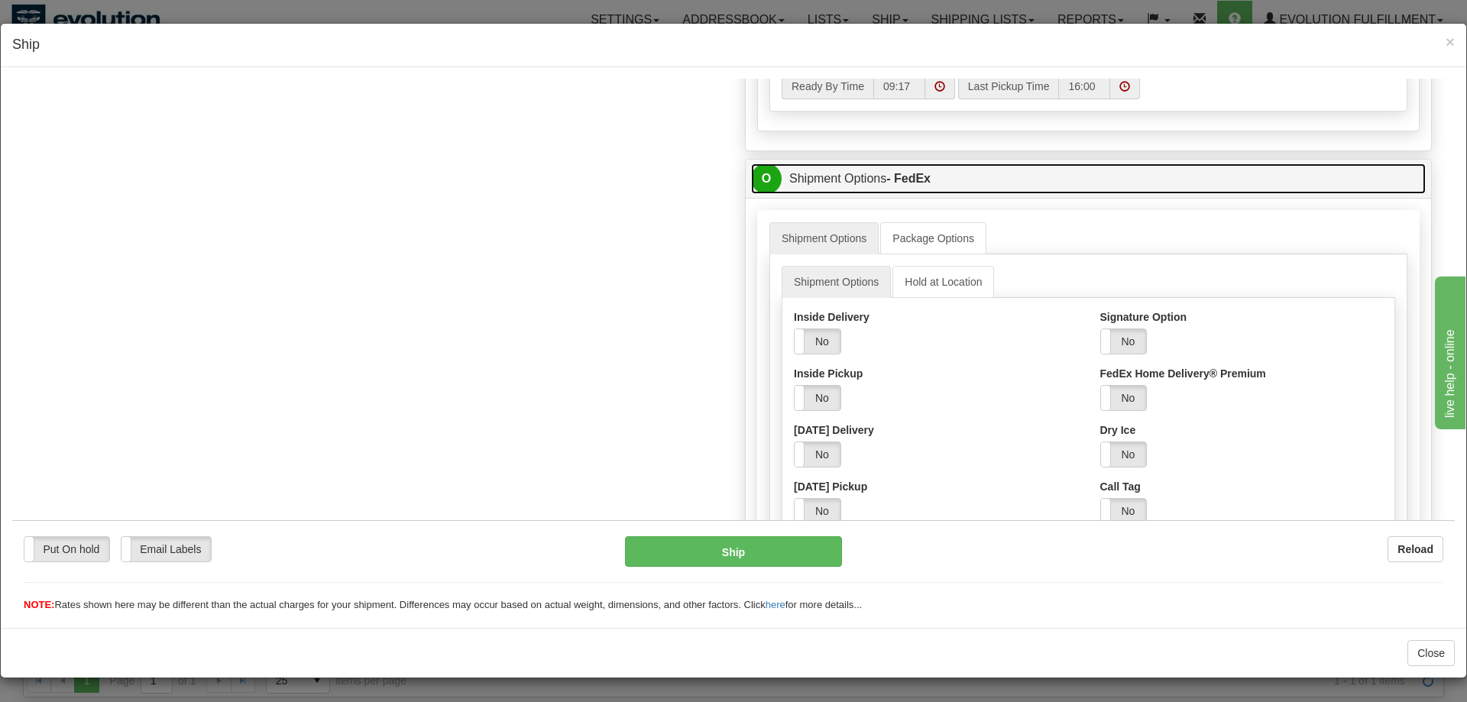
click at [927, 179] on strong "- FedEx" at bounding box center [908, 177] width 44 height 13
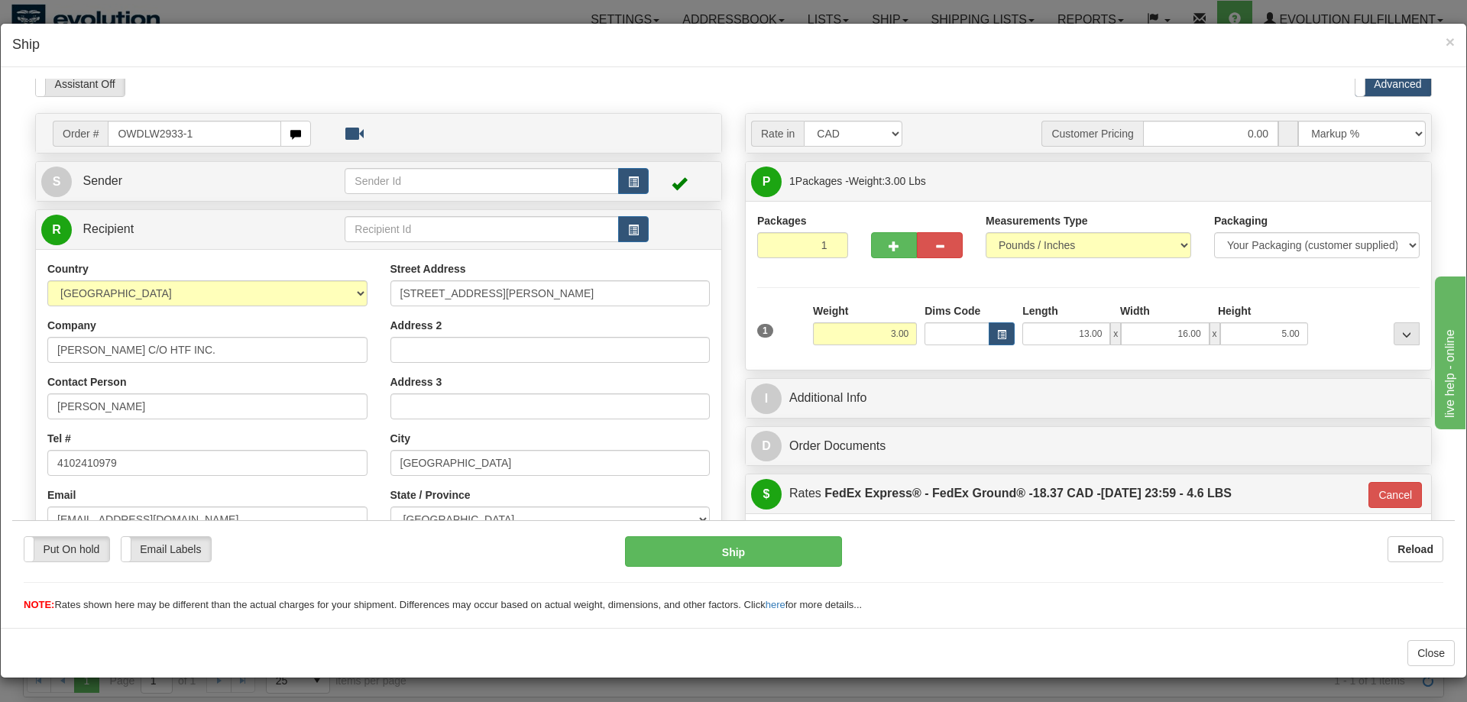
scroll to position [0, 0]
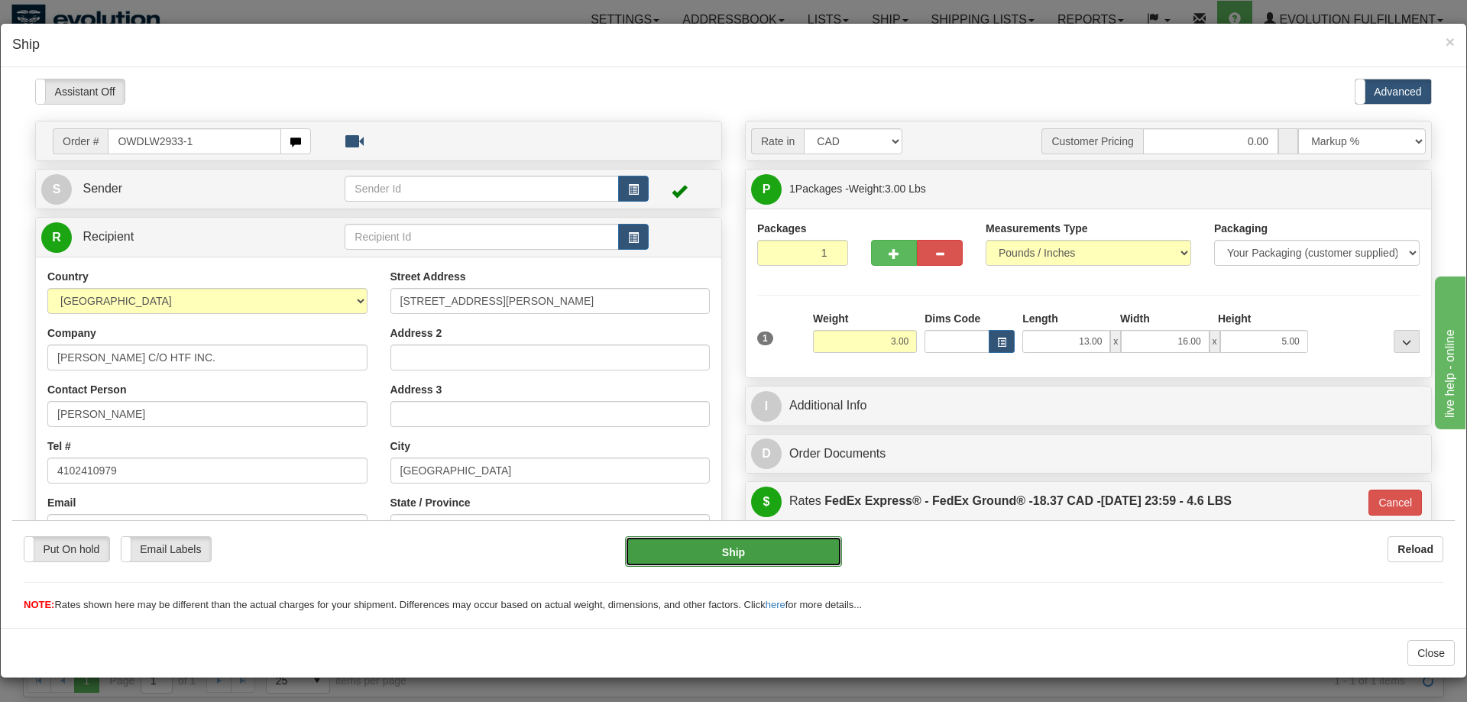
click at [667, 540] on button "Ship" at bounding box center [734, 550] width 218 height 31
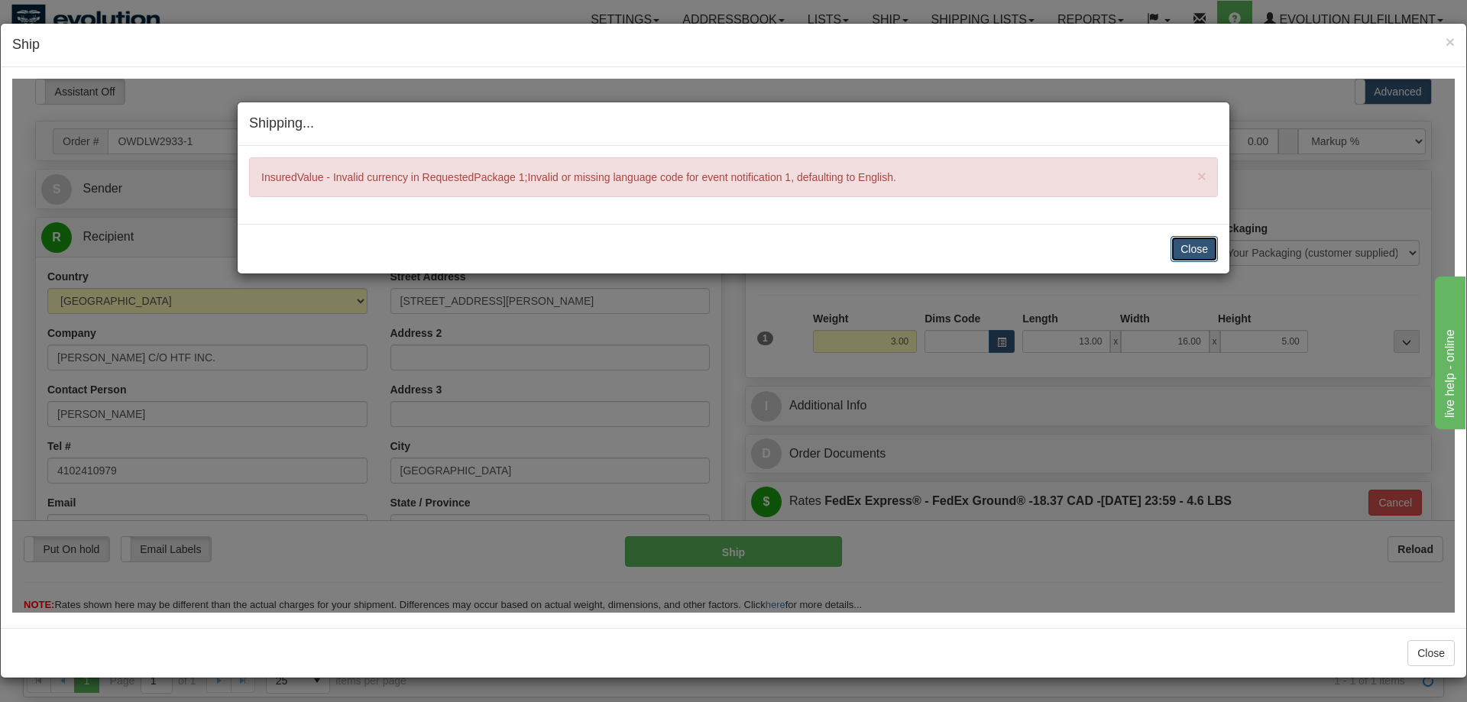
click at [1182, 254] on button "Close" at bounding box center [1193, 248] width 47 height 26
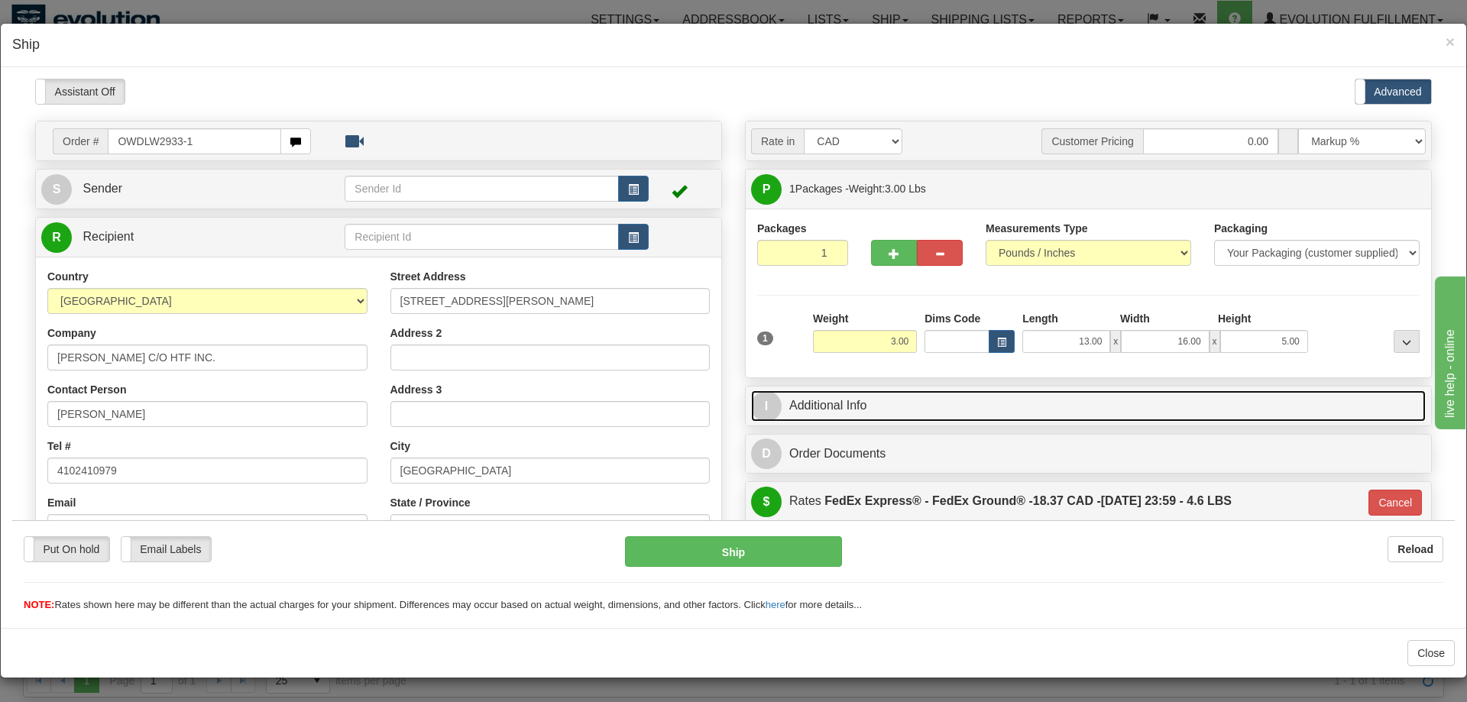
click at [844, 415] on link "I Additional Info" at bounding box center [1088, 405] width 674 height 31
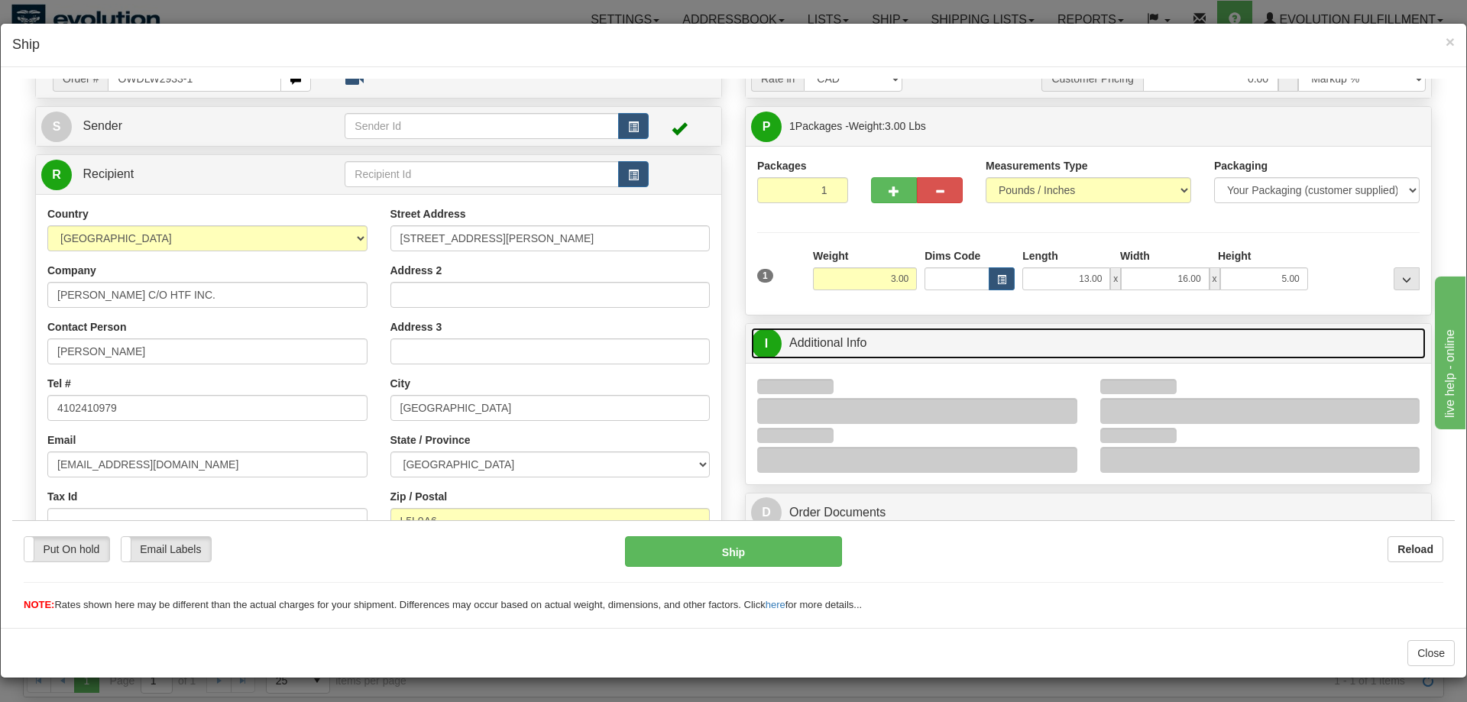
scroll to position [156, 0]
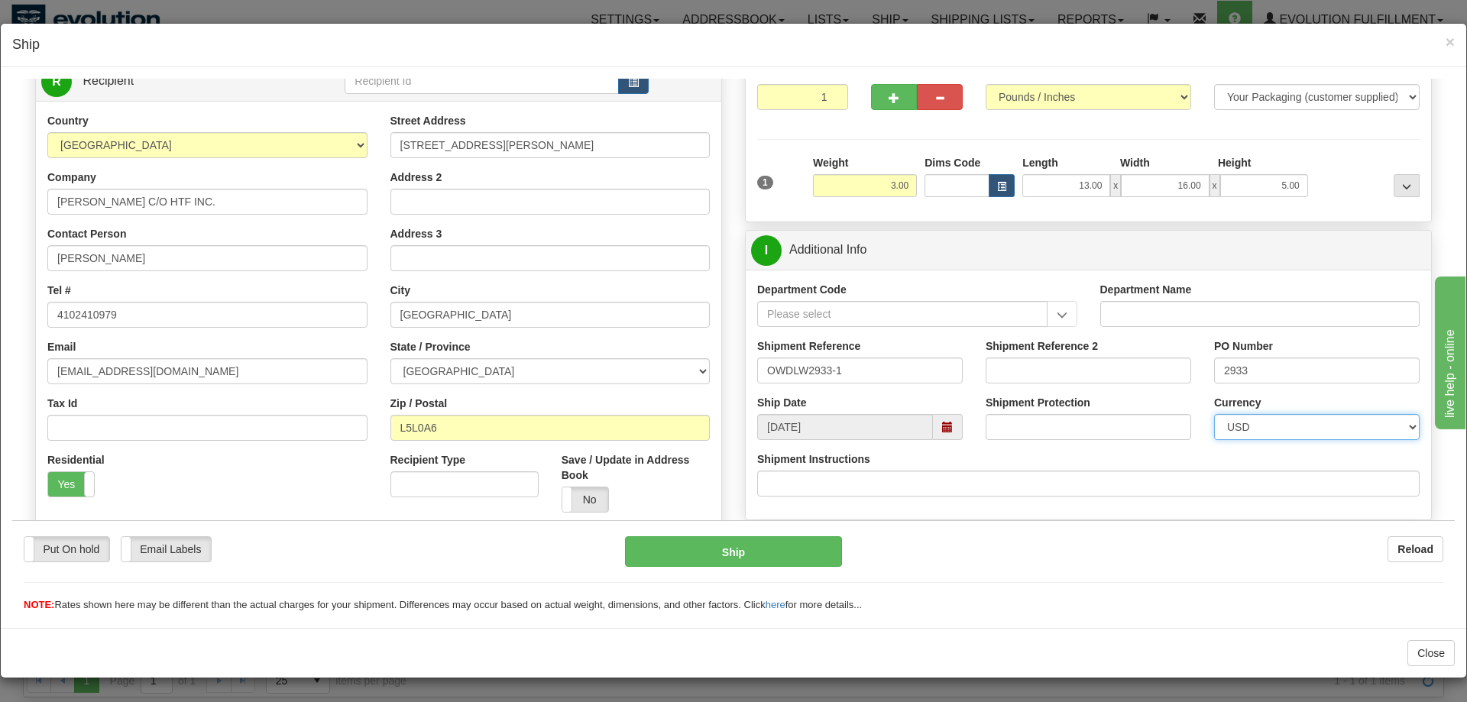
click at [1214, 413] on select "CAD USD EUR ZAR [PERSON_NAME] ARN AUD AUS AWG BBD BFR BGN BHD BMD BND BRC BRL C…" at bounding box center [1316, 426] width 205 height 26
select select "0"
click option "CAD" at bounding box center [12, 78] width 0 height 0
click at [780, 571] on div "Put On hold Put On hold New In Progress Waiting - Admin Waiting - Requester Rea…" at bounding box center [733, 573] width 1442 height 76
click at [779, 558] on button "Ship" at bounding box center [734, 550] width 218 height 31
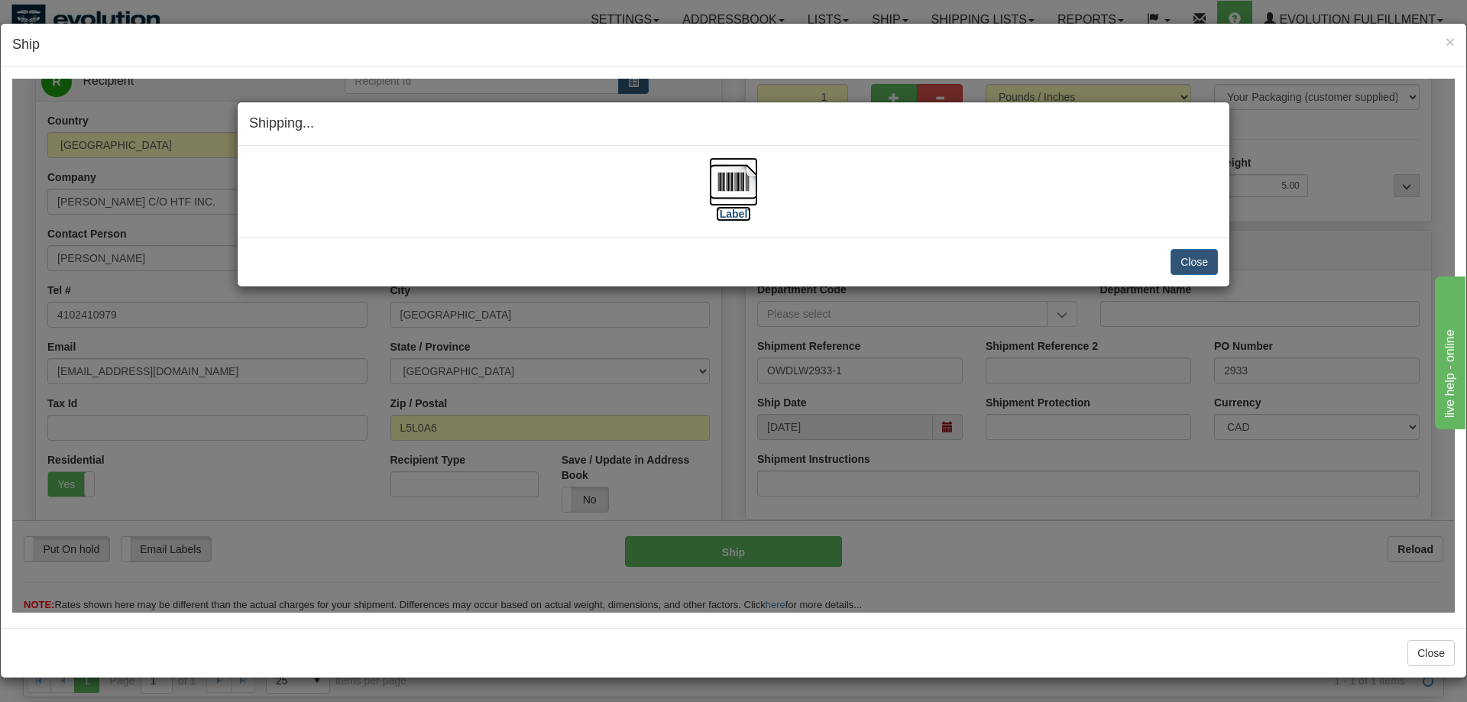
click at [736, 186] on img at bounding box center [733, 181] width 49 height 49
drag, startPoint x: 1190, startPoint y: 267, endPoint x: 1088, endPoint y: 642, distance: 388.8
click at [1190, 267] on button "Close" at bounding box center [1193, 261] width 47 height 26
